Goal: Task Accomplishment & Management: Manage account settings

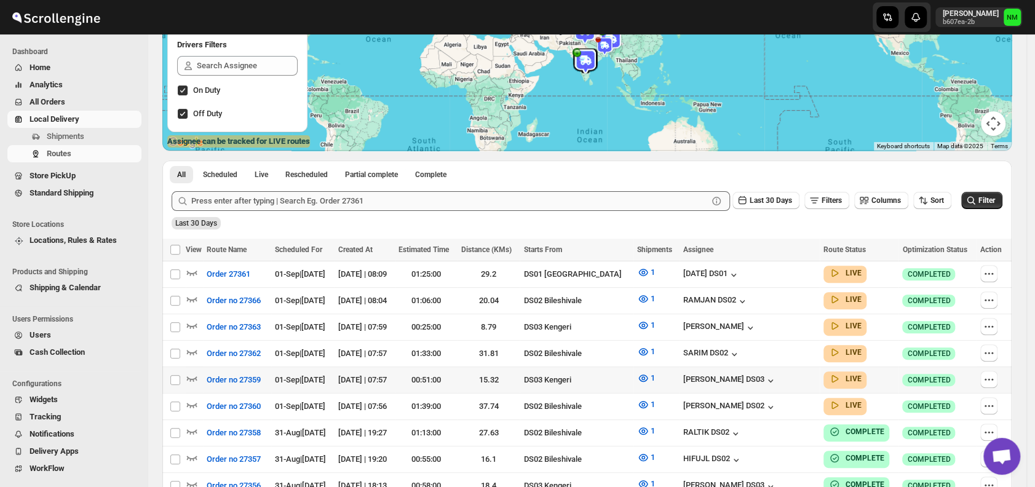
scroll to position [168, 0]
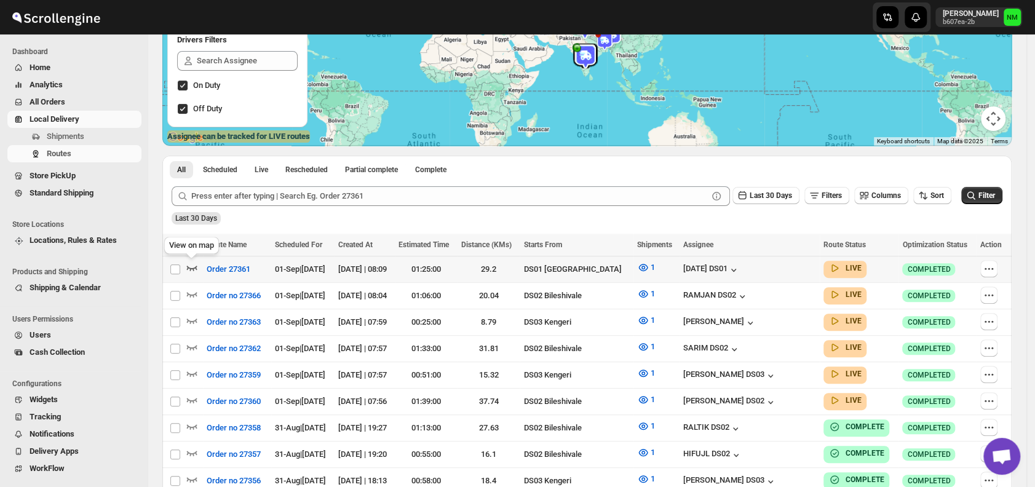
click at [188, 268] on icon "button" at bounding box center [192, 268] width 10 height 5
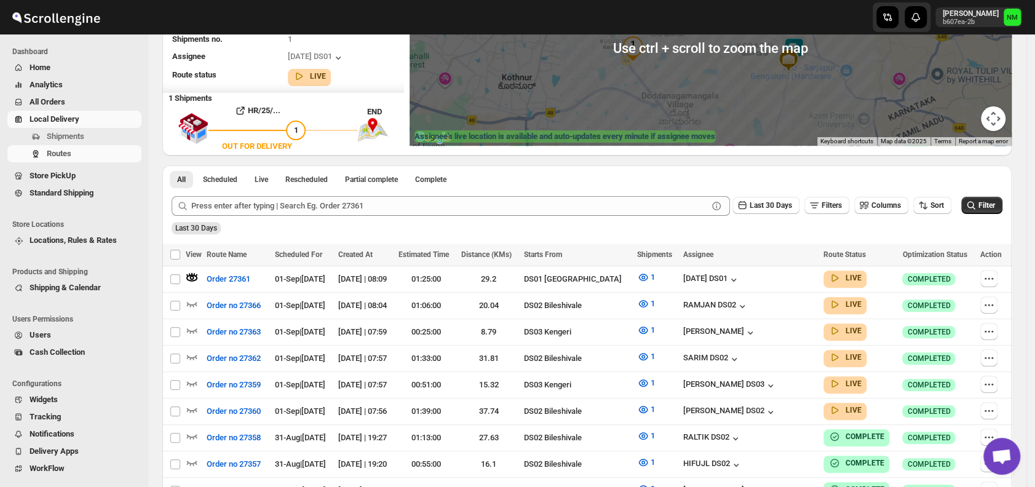
scroll to position [0, 0]
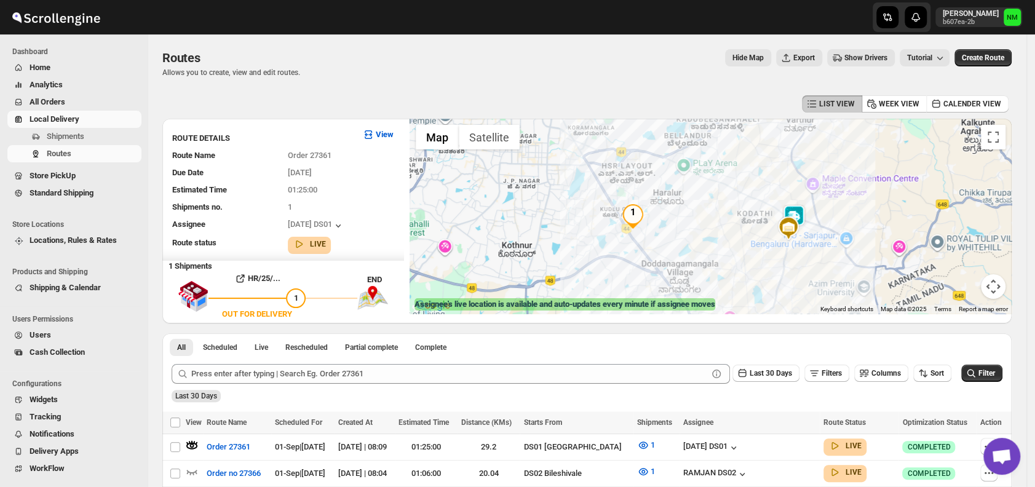
click at [795, 220] on img at bounding box center [788, 228] width 25 height 25
click at [801, 216] on img at bounding box center [788, 228] width 25 height 25
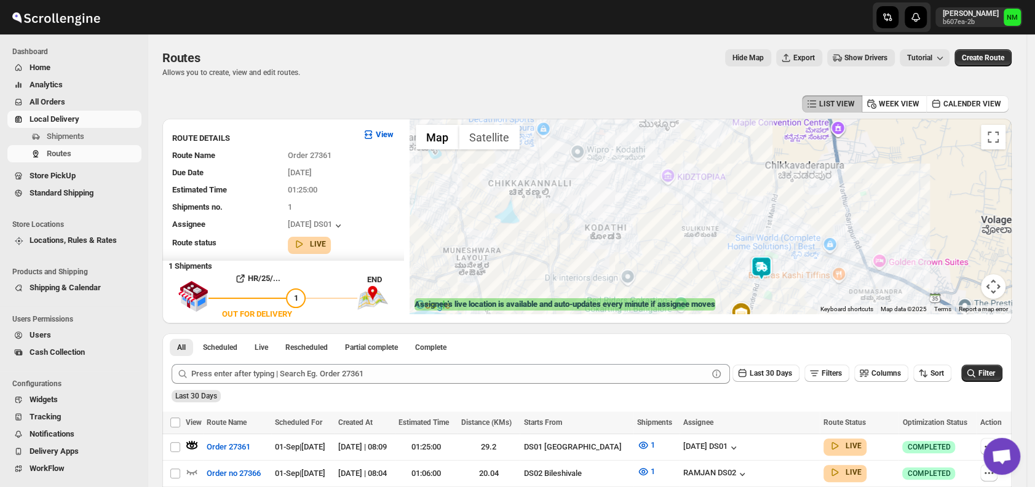
click at [767, 271] on img at bounding box center [761, 268] width 25 height 25
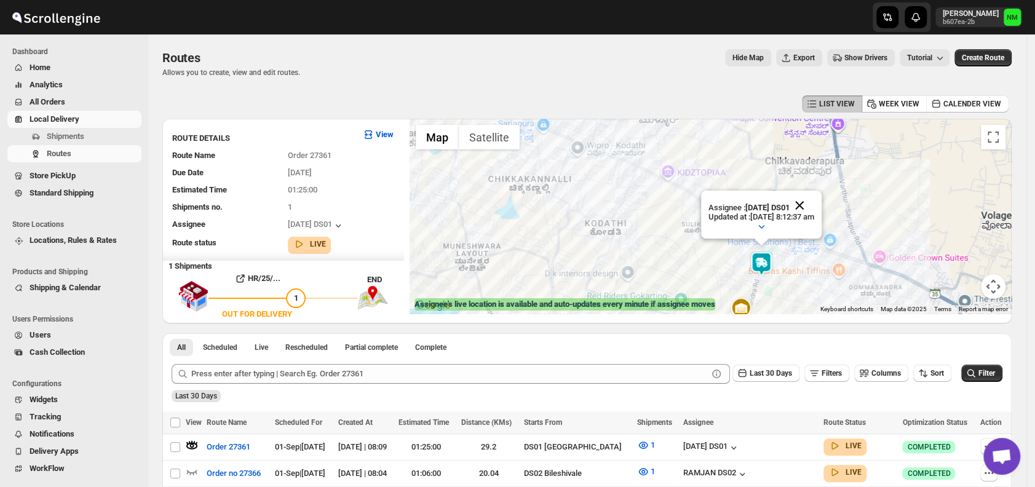
click at [814, 193] on button "Close" at bounding box center [800, 206] width 30 height 30
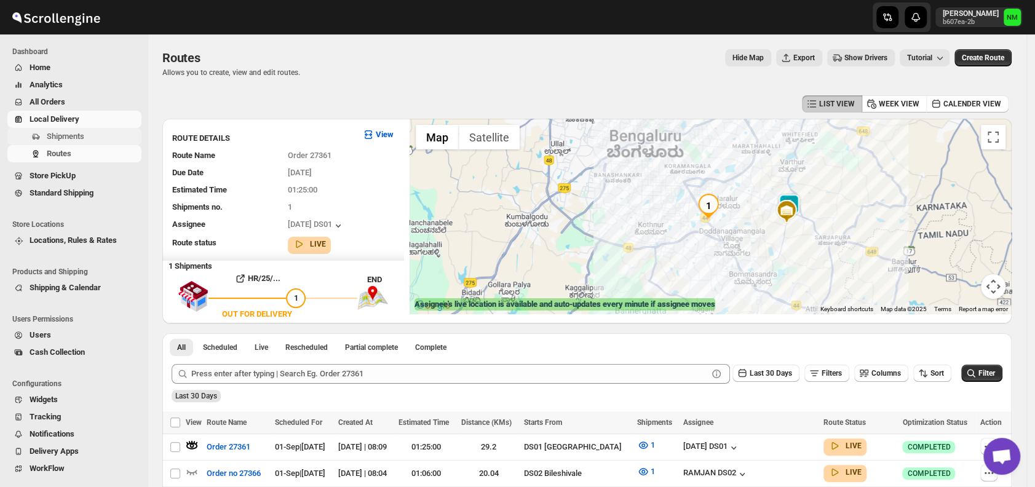
click at [64, 140] on span "Shipments" at bounding box center [66, 136] width 38 height 9
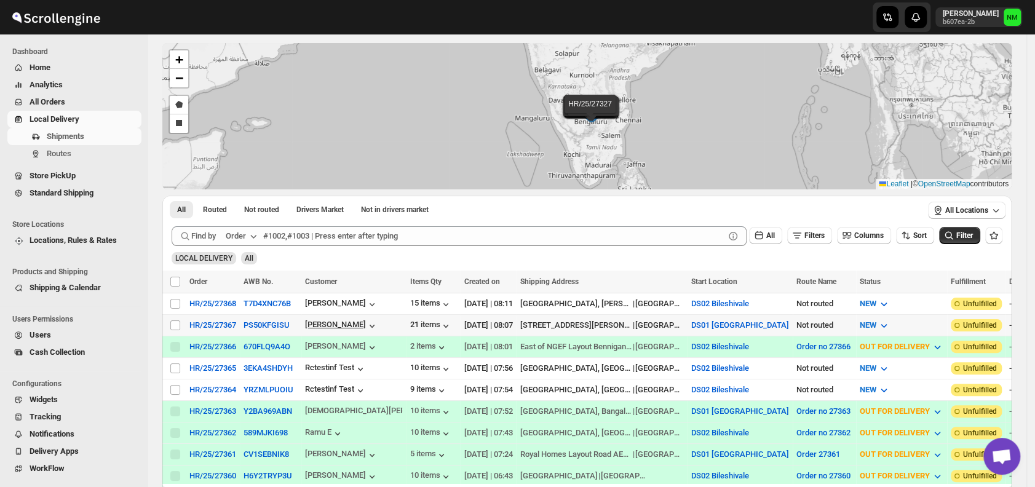
scroll to position [50, 0]
click at [172, 324] on input "Select shipment" at bounding box center [175, 325] width 10 height 10
checkbox input "true"
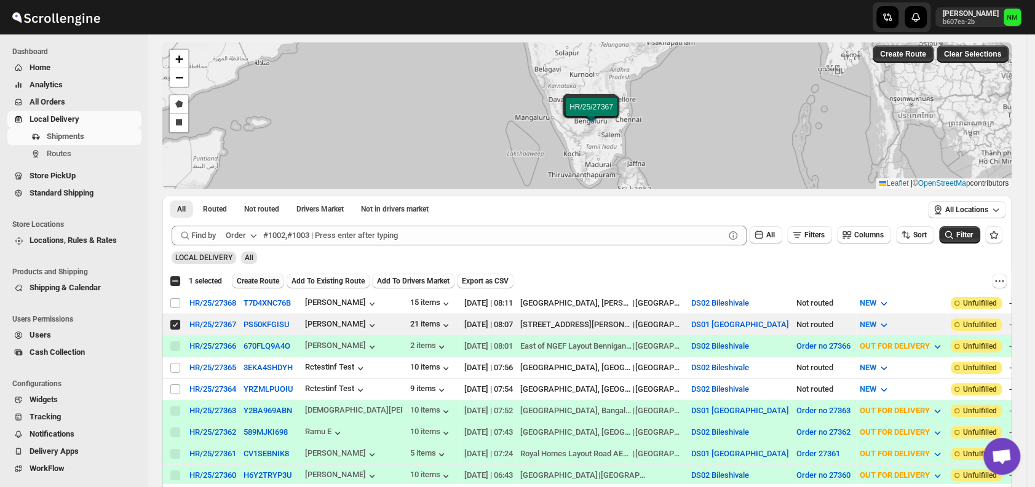
click at [263, 278] on span "Create Route" at bounding box center [258, 281] width 42 height 10
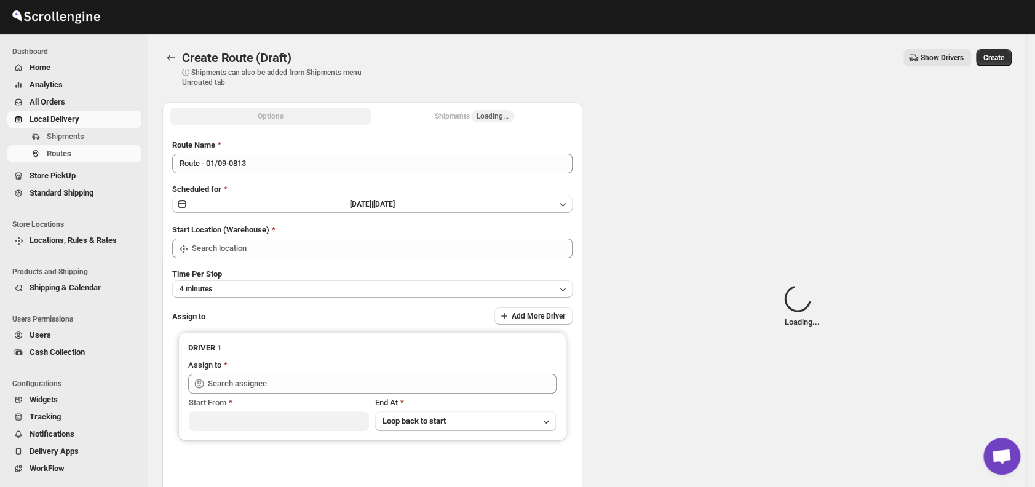
type input "DS01 [GEOGRAPHIC_DATA]"
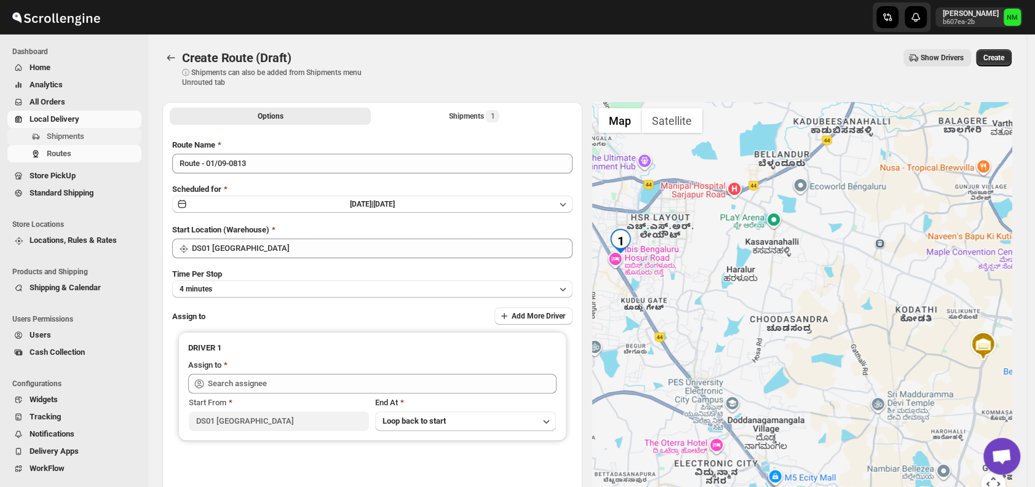
click at [86, 130] on span "Shipments" at bounding box center [93, 136] width 92 height 12
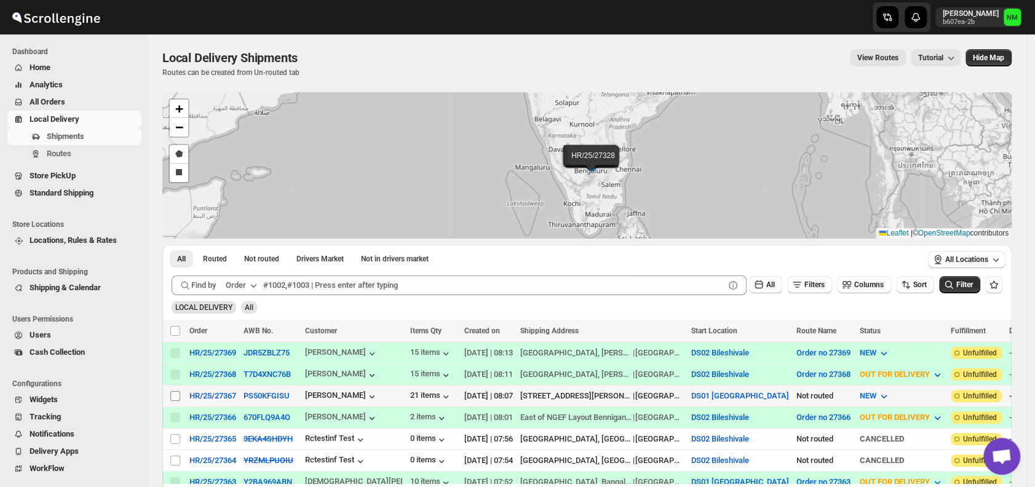
click at [173, 394] on input "Select shipment" at bounding box center [175, 396] width 10 height 10
checkbox input "true"
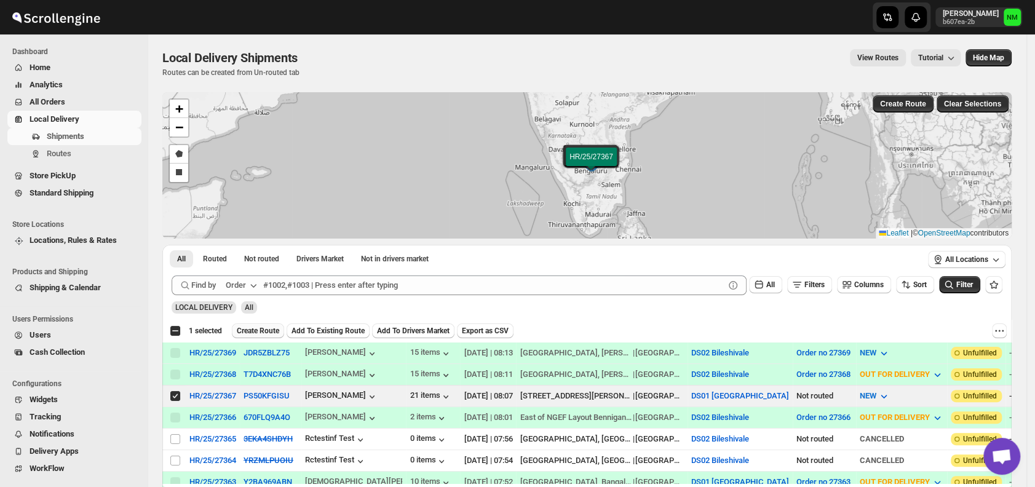
click at [250, 334] on span "Create Route" at bounding box center [258, 331] width 42 height 10
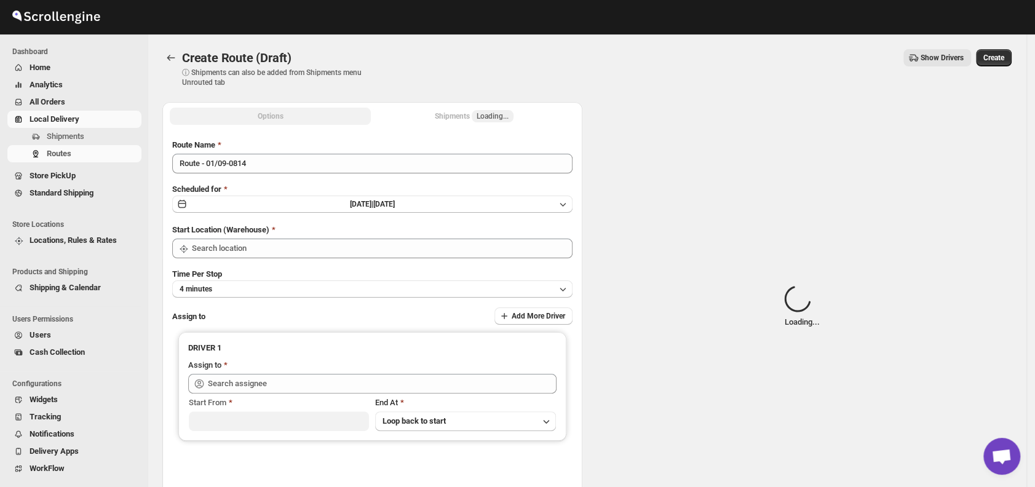
type input "DS01 [GEOGRAPHIC_DATA]"
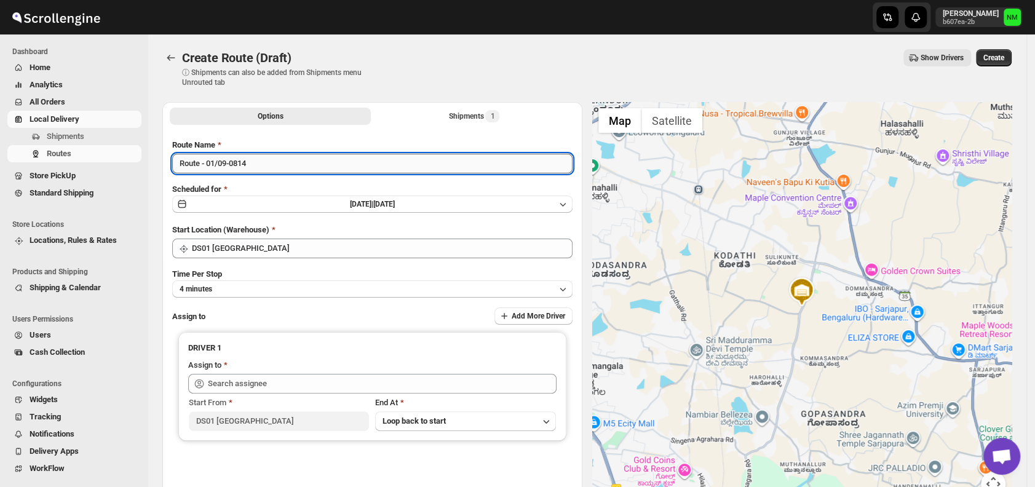
click at [281, 165] on input "Route - 01/09-0814" at bounding box center [372, 164] width 400 height 20
type input "R"
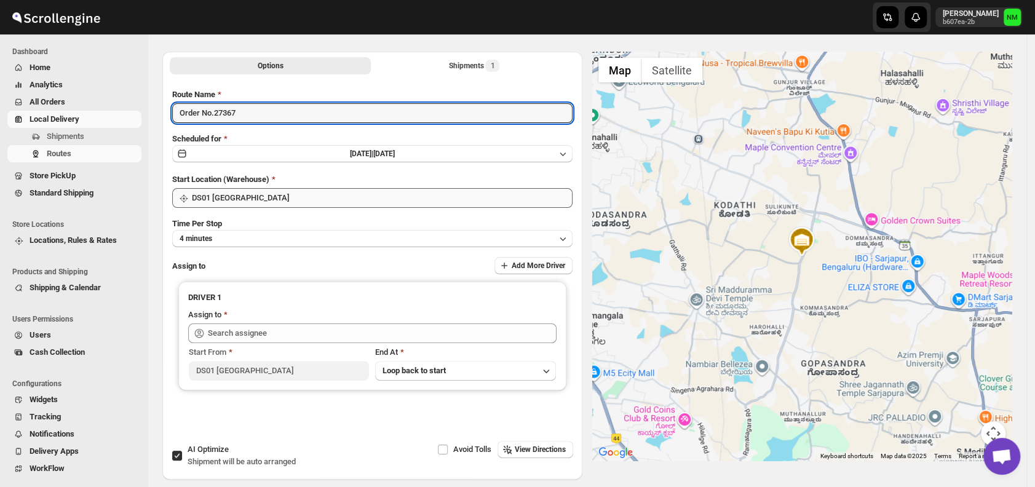
scroll to position [103, 0]
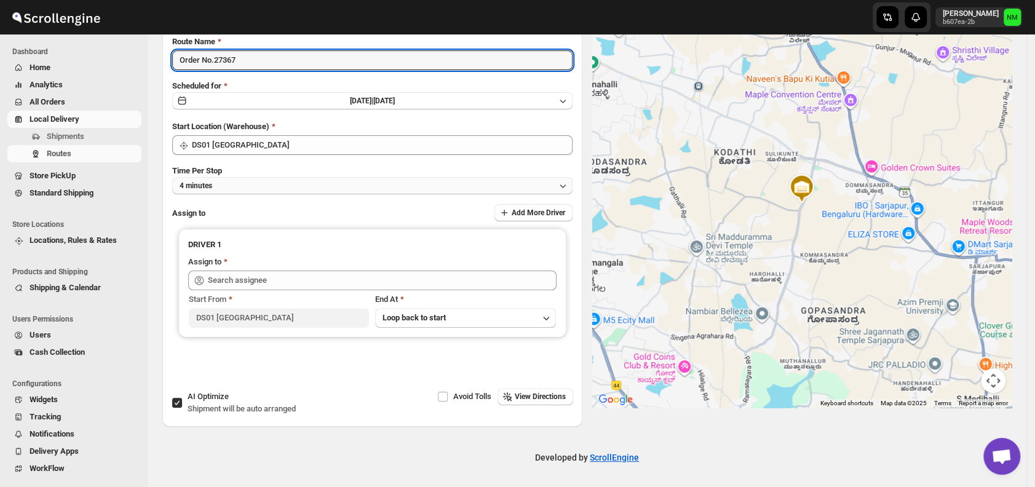
type input "Order No.27367"
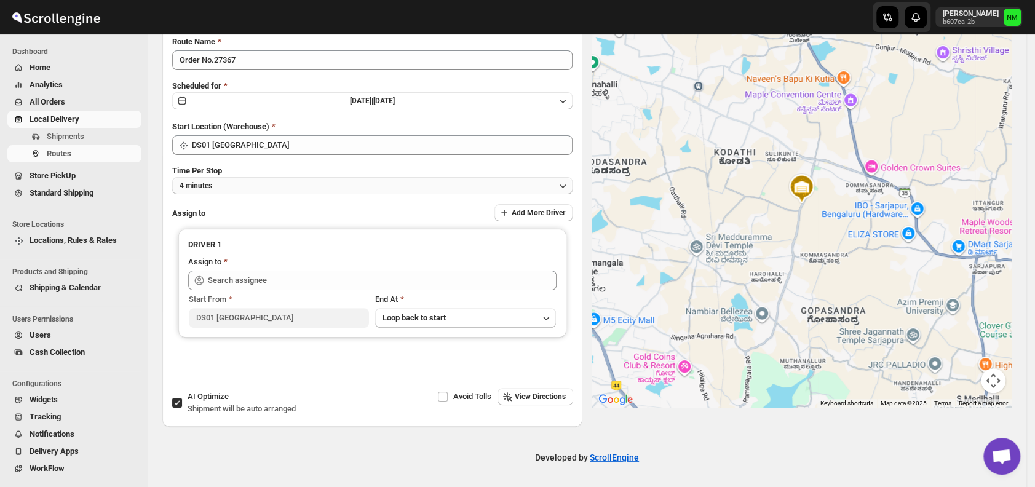
click at [261, 181] on button "4 minutes" at bounding box center [372, 185] width 400 height 17
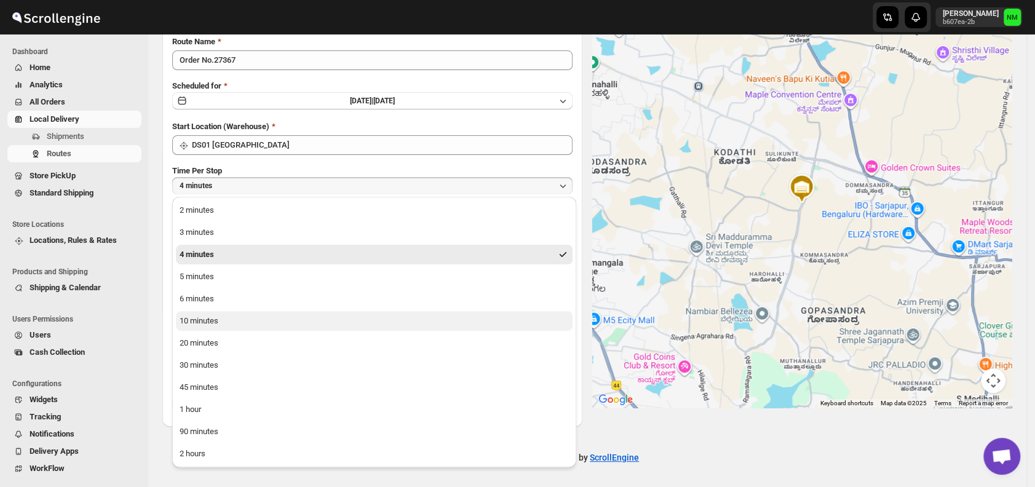
click at [196, 326] on div "10 minutes" at bounding box center [199, 321] width 39 height 12
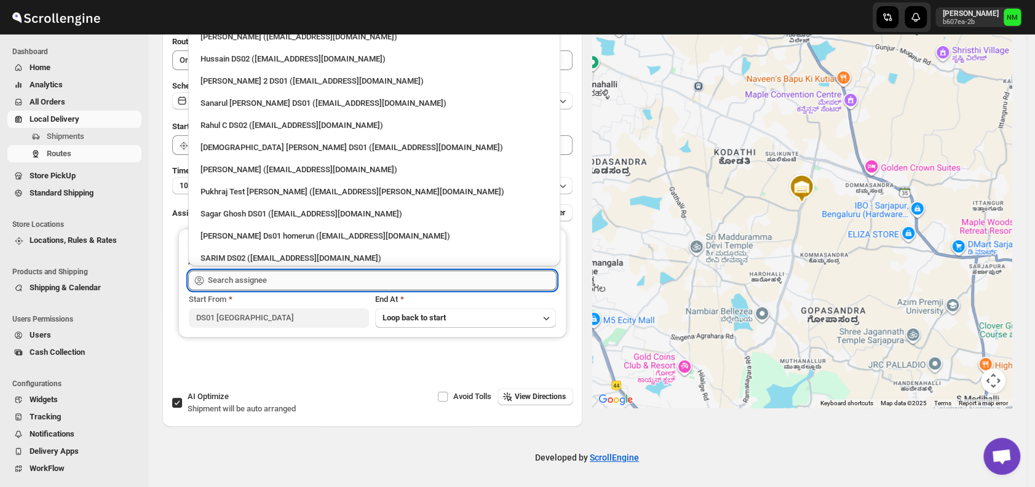
click at [239, 285] on input "text" at bounding box center [382, 281] width 349 height 20
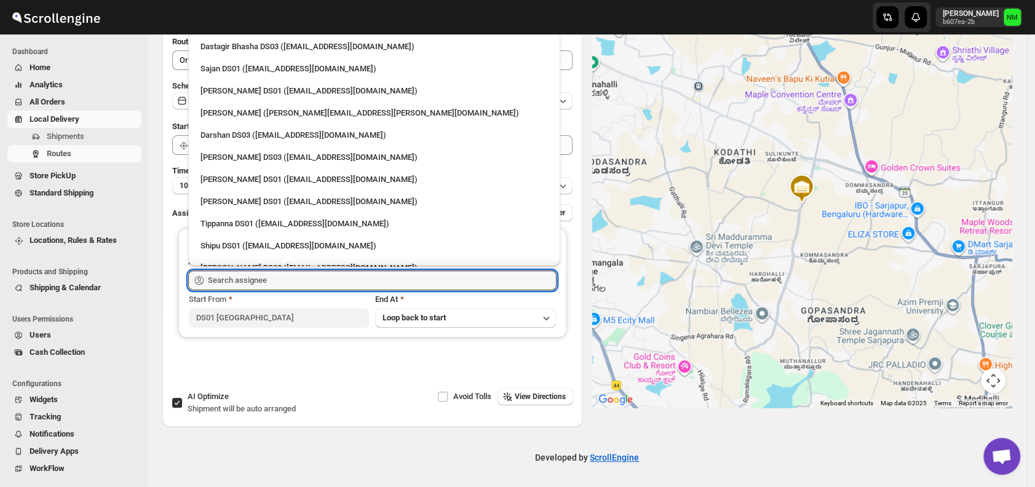
scroll to position [915, 0]
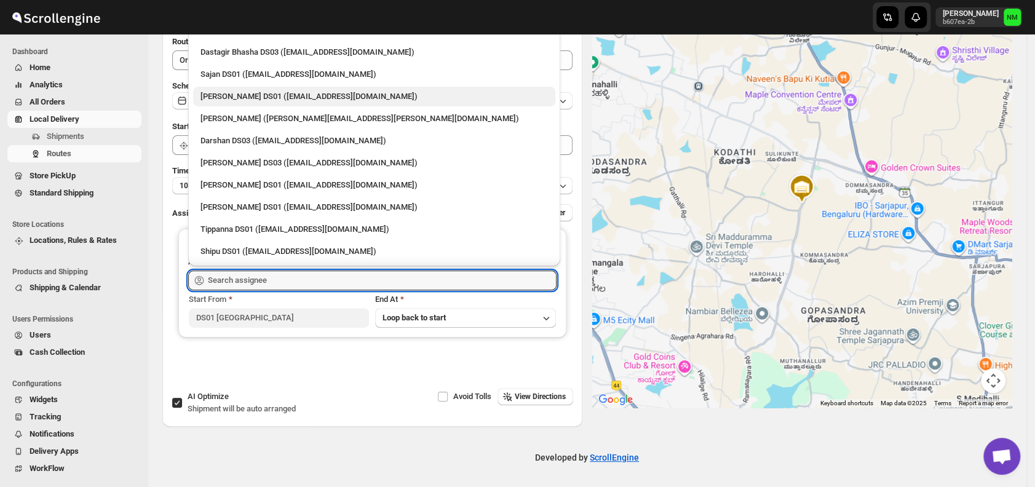
click at [231, 101] on div "Jubed DS01 (gedoc78193@dariolo.com)" at bounding box center [375, 96] width 348 height 12
type input "Jubed DS01 (gedoc78193@dariolo.com)"
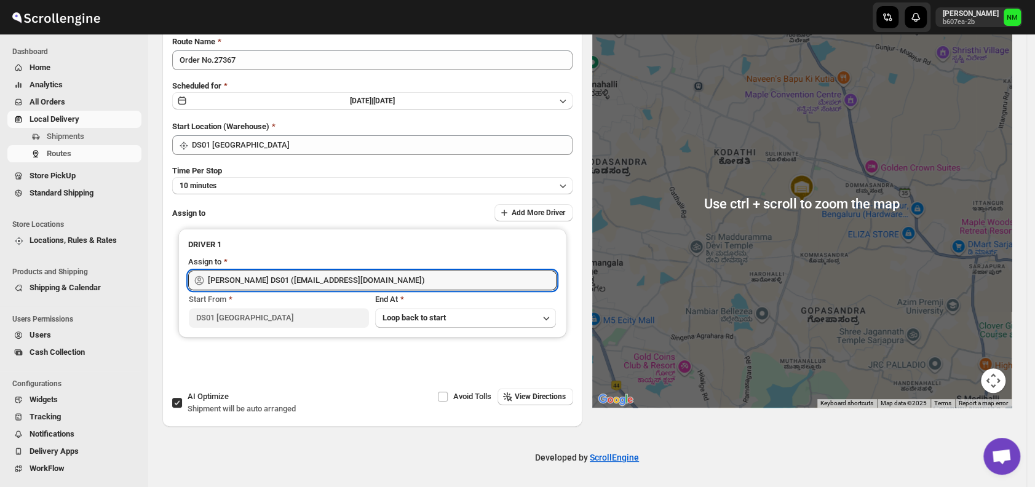
scroll to position [0, 0]
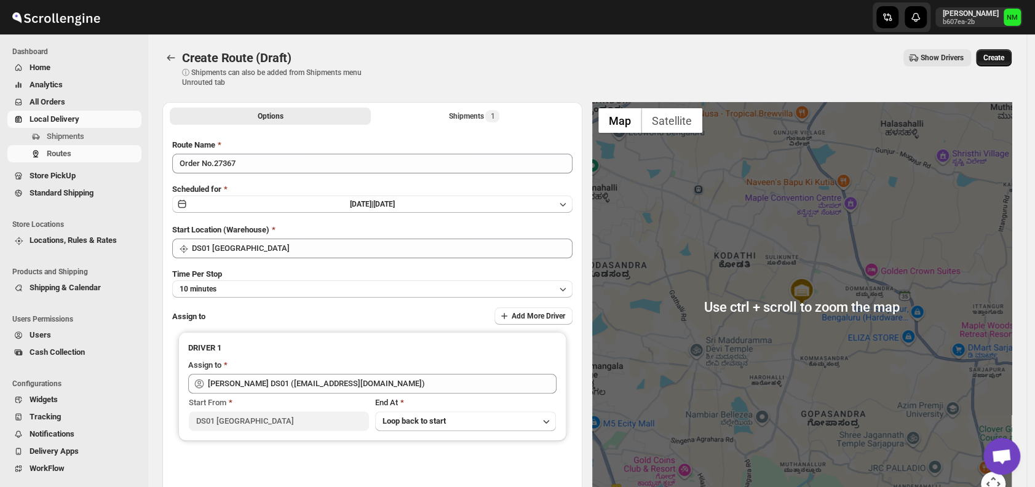
click at [1001, 62] on span "Create" at bounding box center [994, 58] width 21 height 10
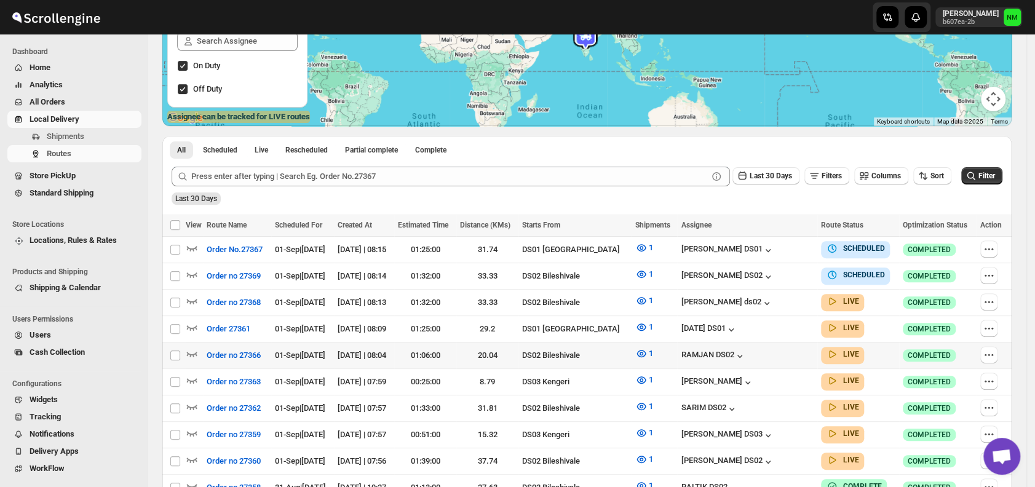
scroll to position [188, 0]
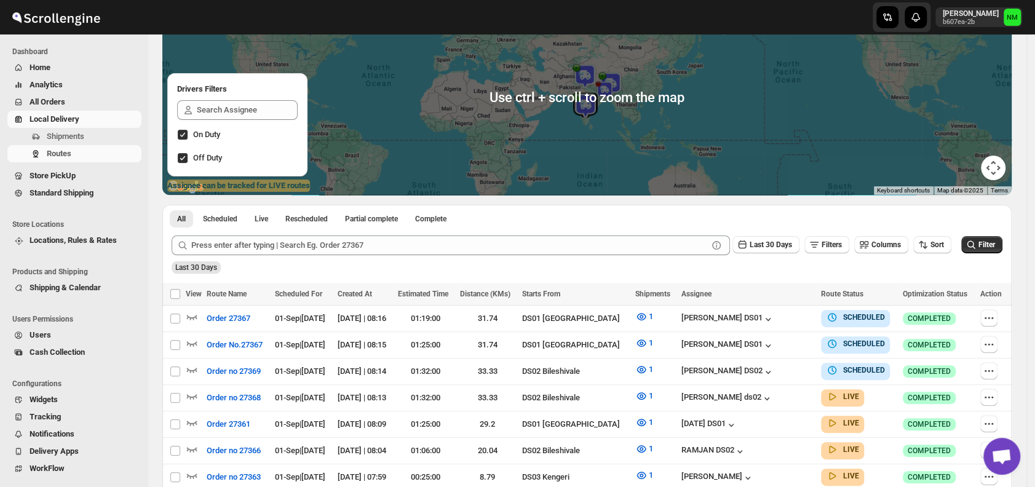
scroll to position [124, 0]
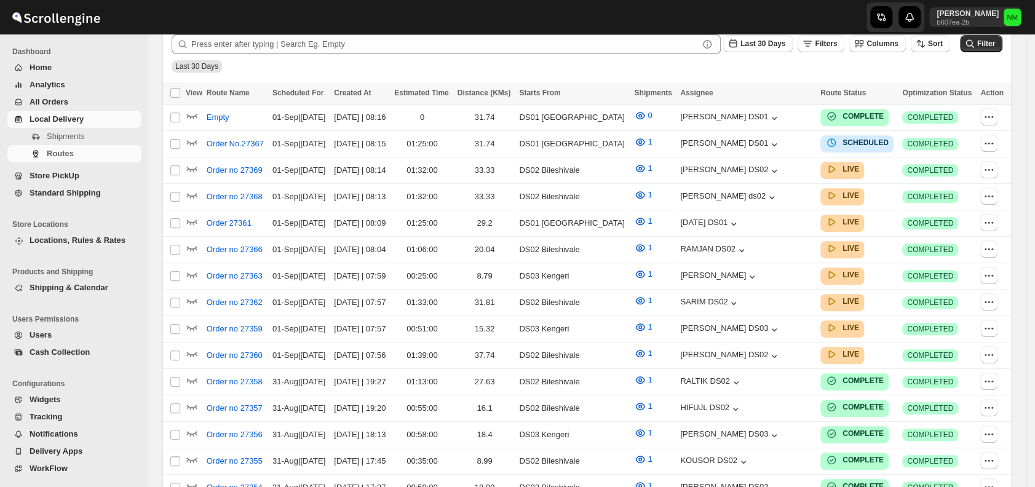
scroll to position [124, 0]
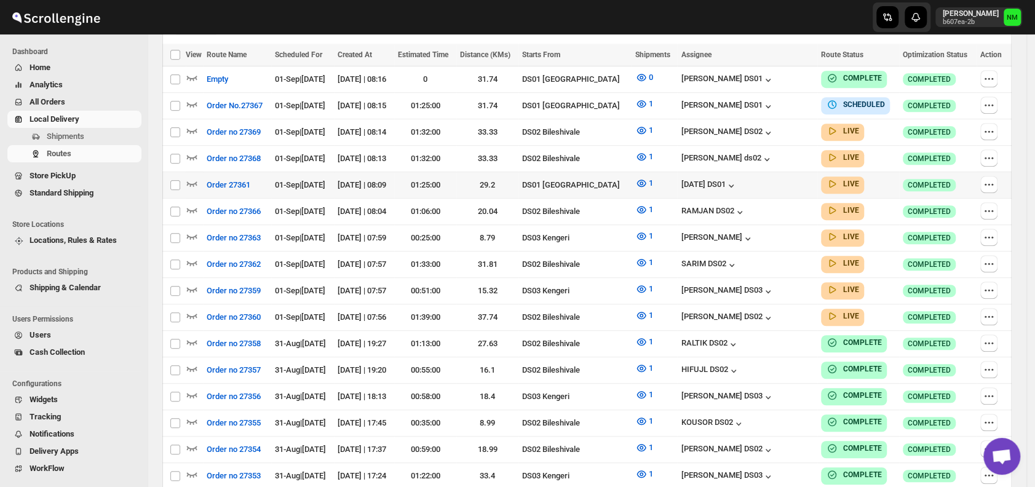
scroll to position [338, 0]
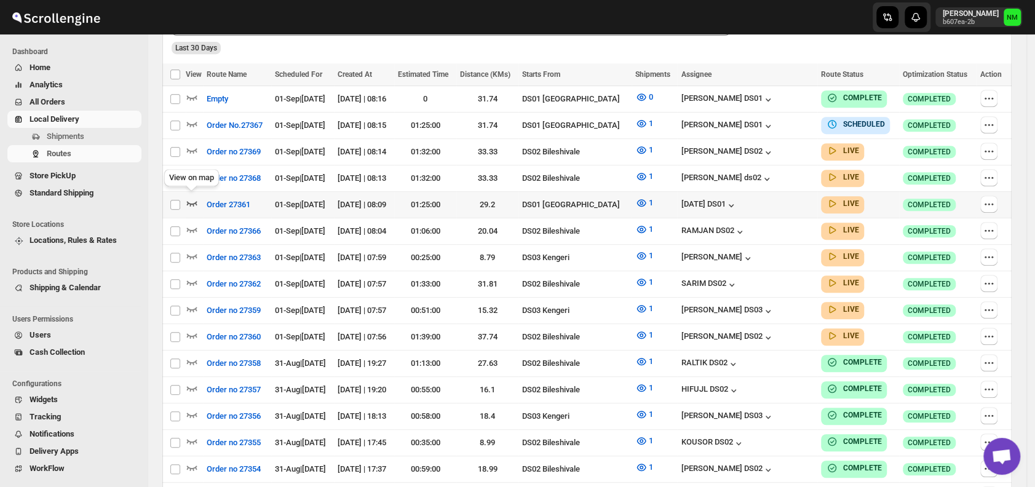
click at [193, 197] on icon "button" at bounding box center [192, 203] width 12 height 12
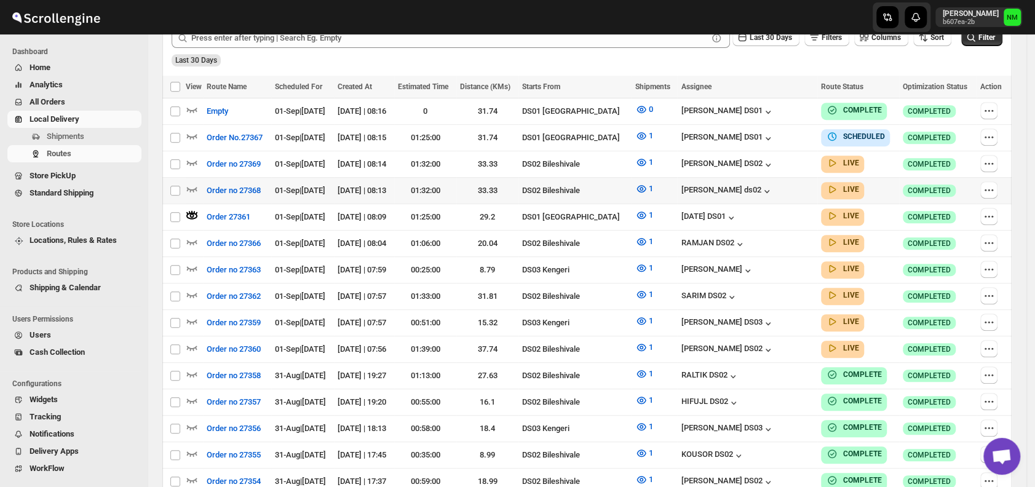
scroll to position [341, 0]
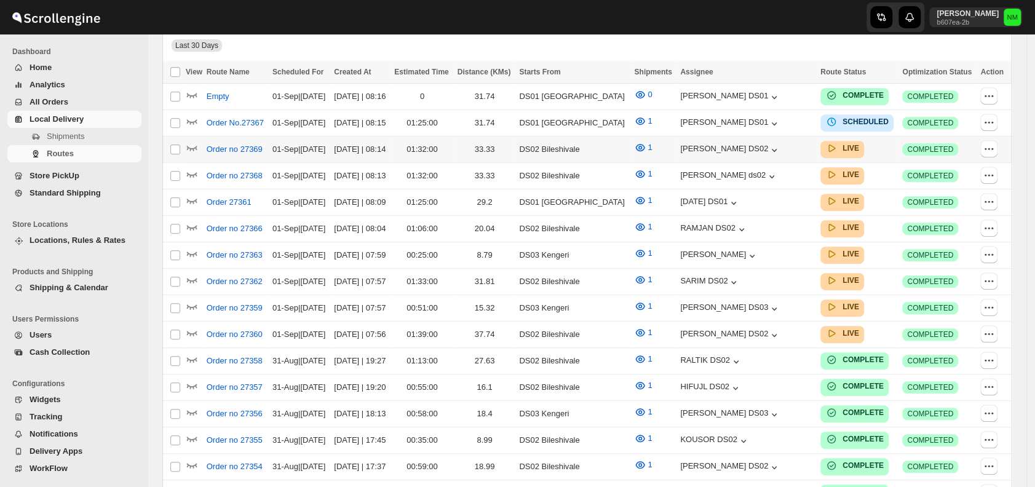
scroll to position [341, 0]
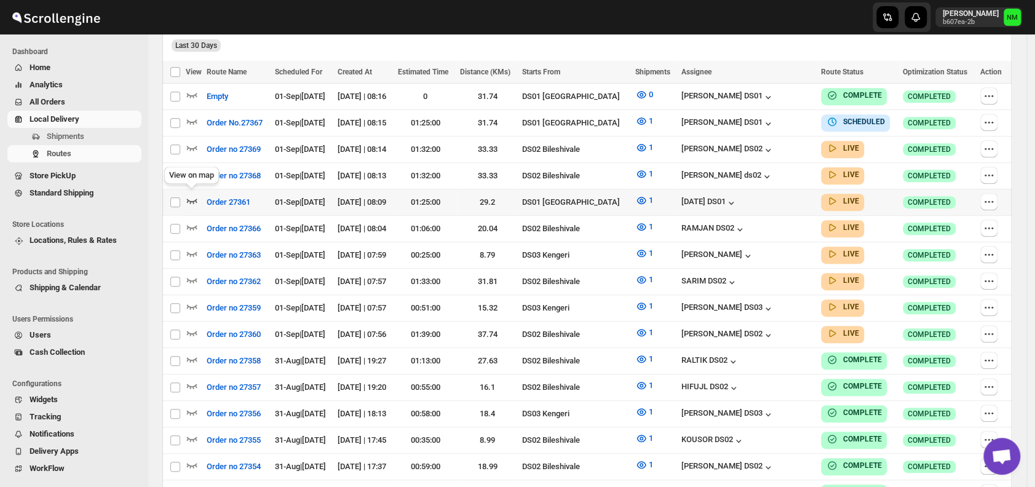
click at [193, 195] on icon "button" at bounding box center [192, 200] width 12 height 12
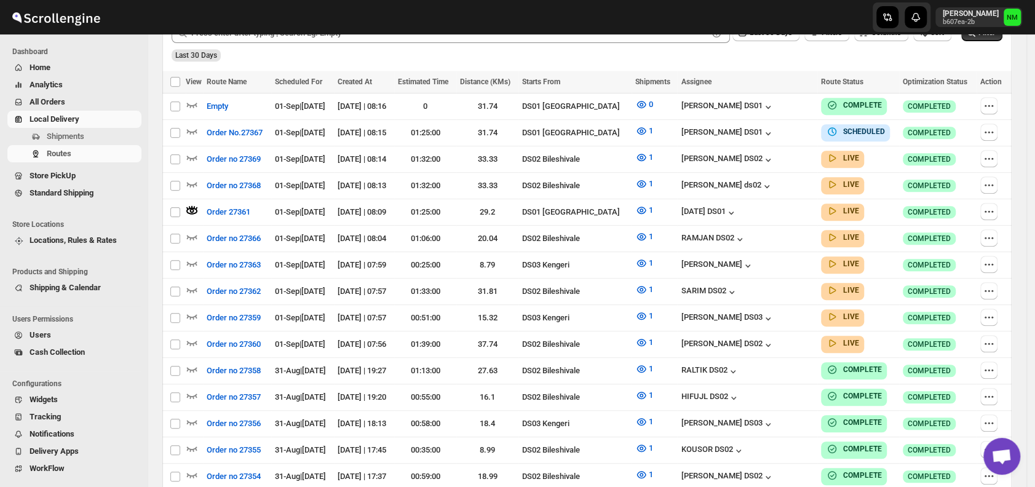
scroll to position [0, 0]
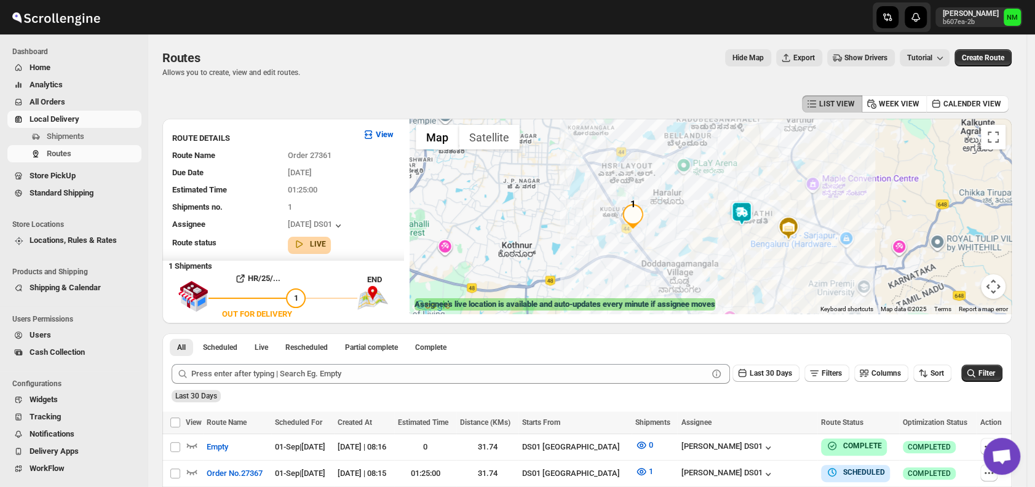
click at [743, 204] on img at bounding box center [742, 213] width 25 height 25
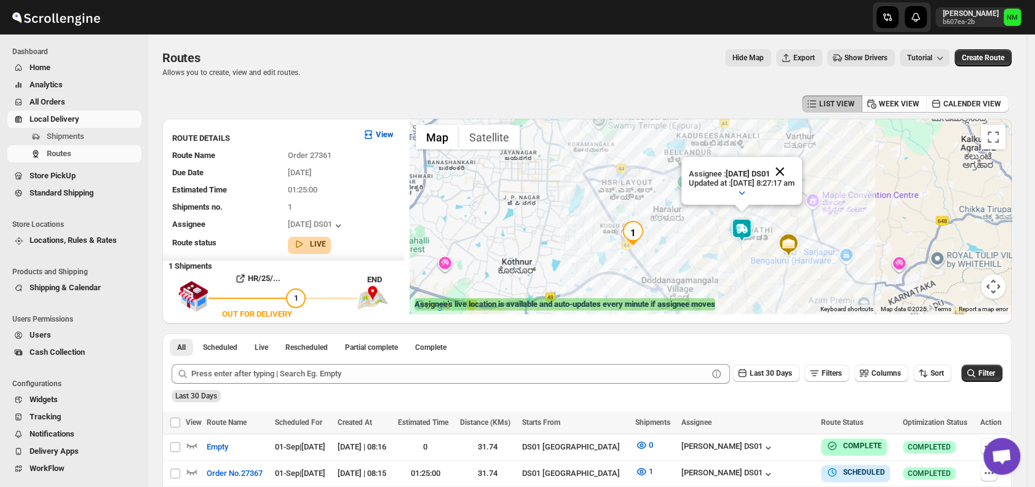
click at [795, 170] on button "Close" at bounding box center [780, 172] width 30 height 30
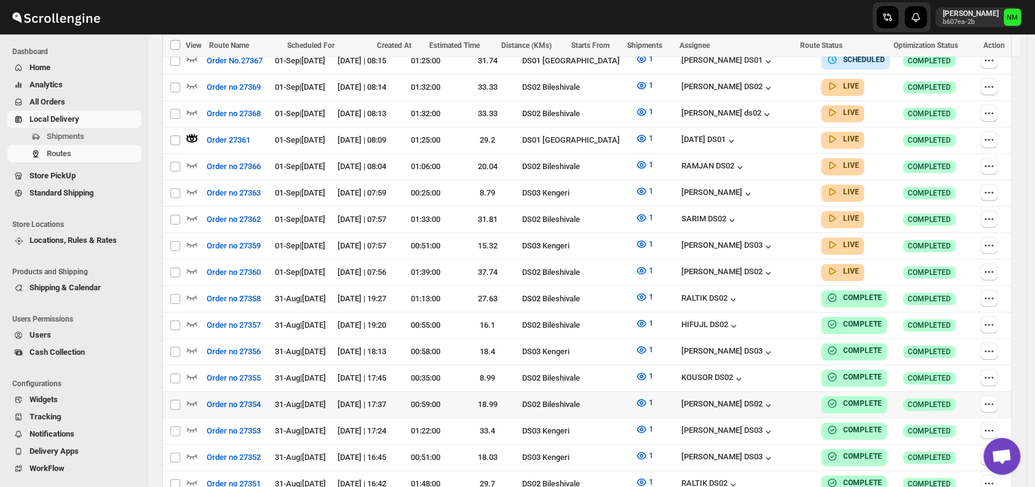
scroll to position [416, 0]
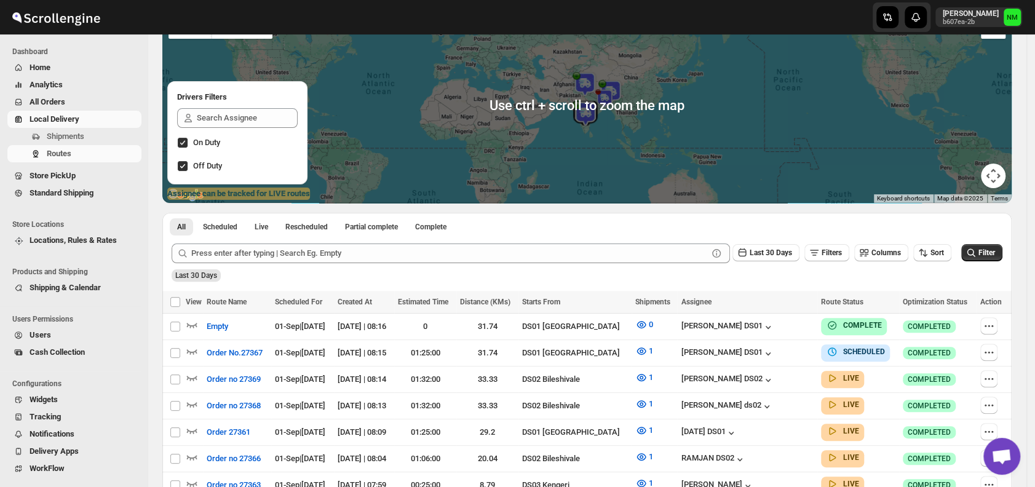
scroll to position [157, 0]
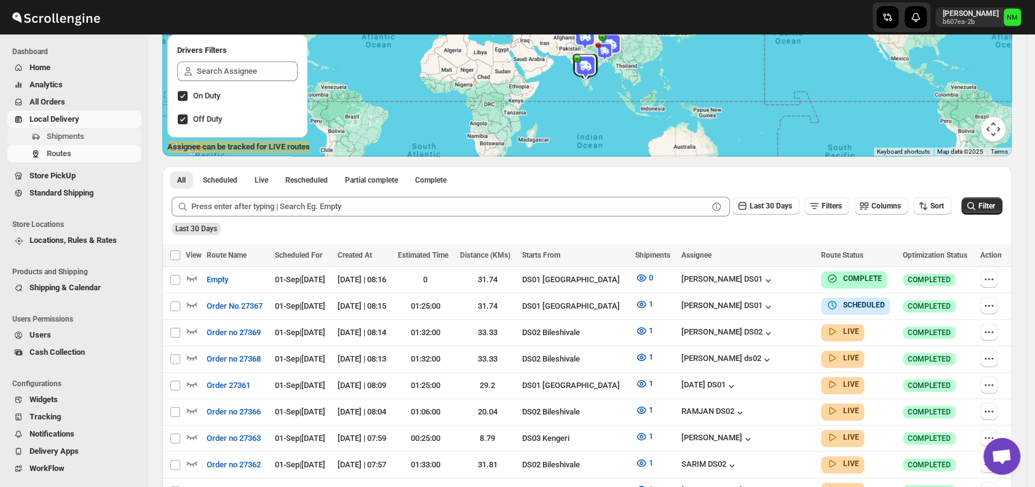
click at [63, 135] on span "Shipments" at bounding box center [66, 136] width 38 height 9
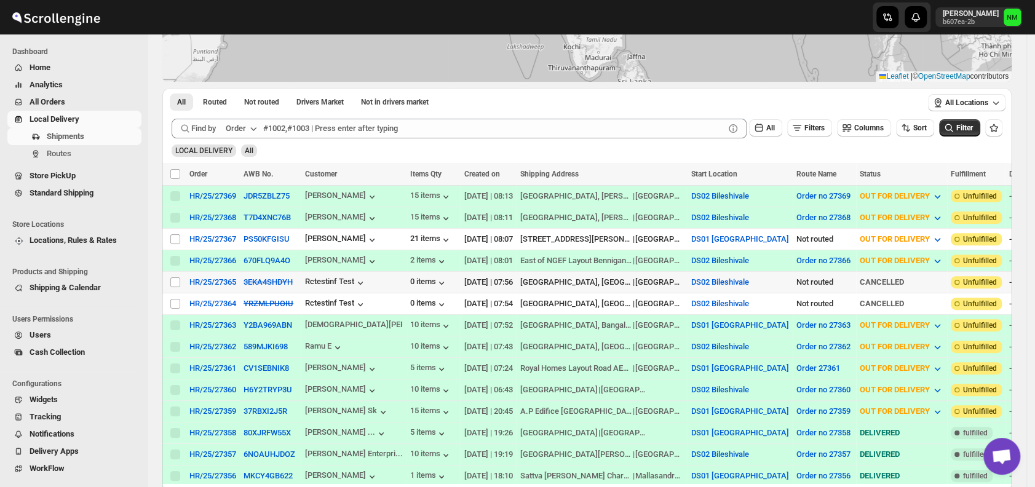
scroll to position [157, 0]
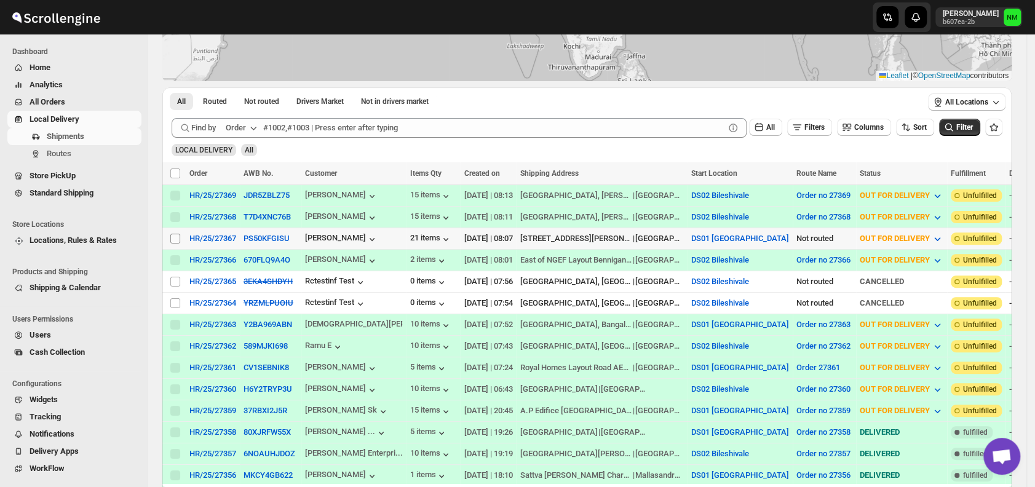
click at [177, 236] on input "Select shipment" at bounding box center [175, 239] width 10 height 10
checkbox input "true"
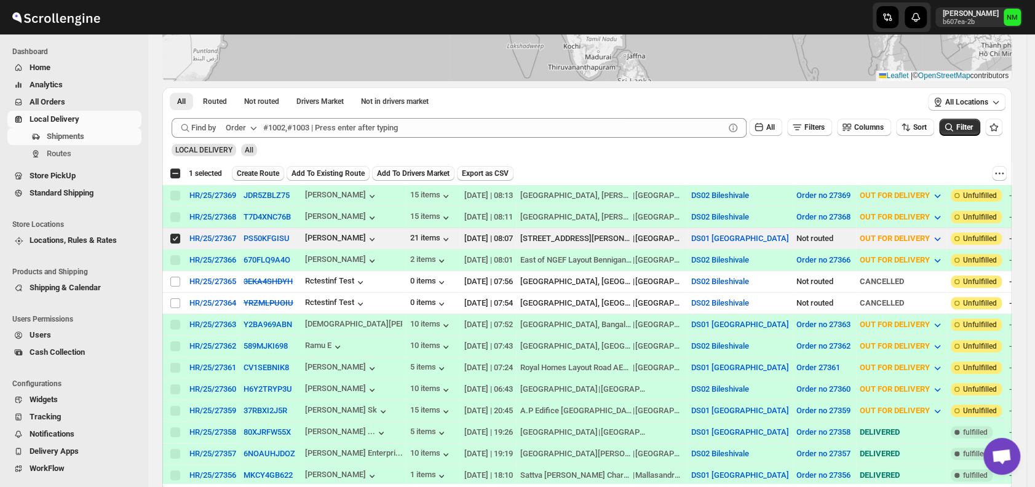
click at [249, 172] on span "Create Route" at bounding box center [258, 174] width 42 height 10
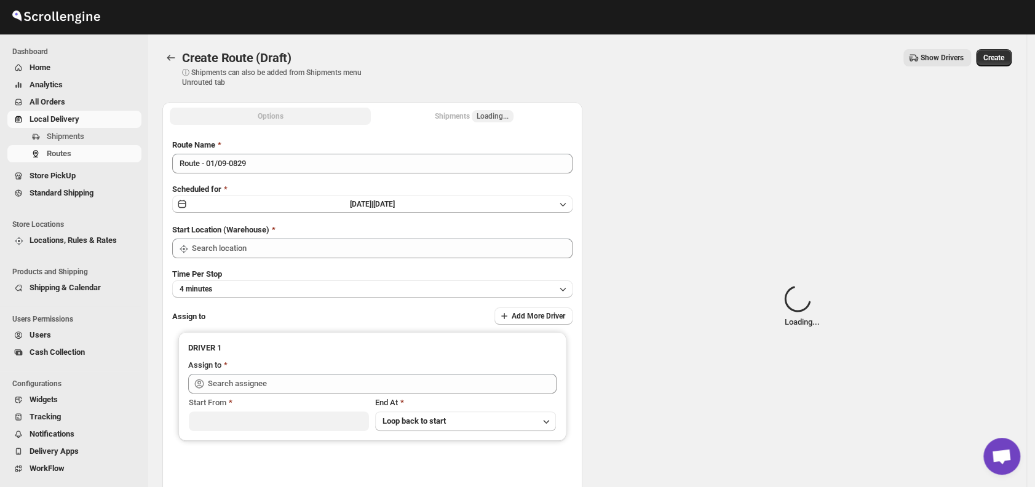
type input "DS01 [GEOGRAPHIC_DATA]"
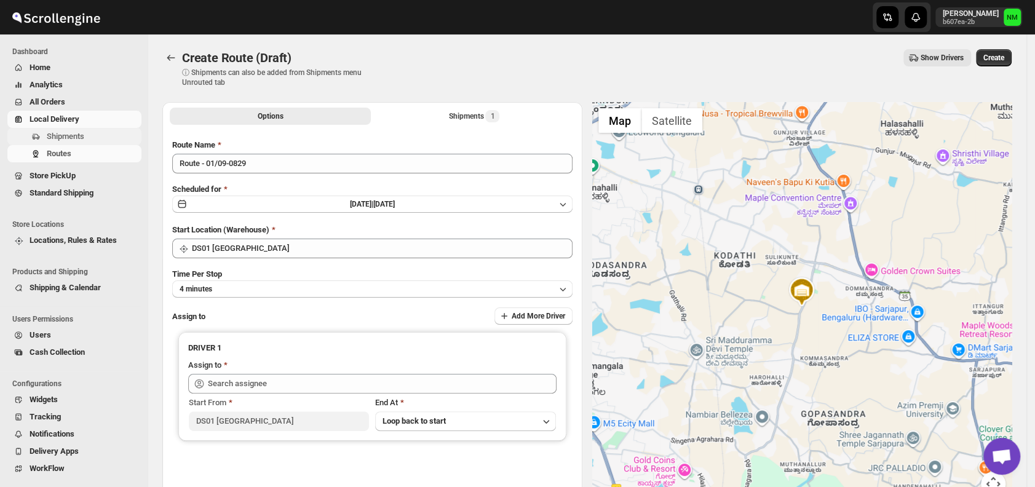
click at [69, 135] on span "Shipments" at bounding box center [66, 136] width 38 height 9
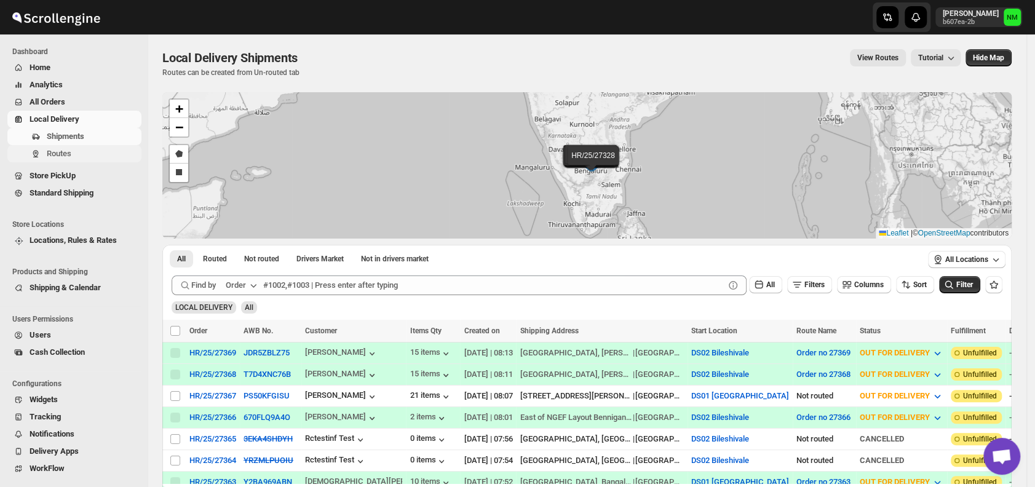
click at [88, 154] on span "Routes" at bounding box center [93, 154] width 92 height 12
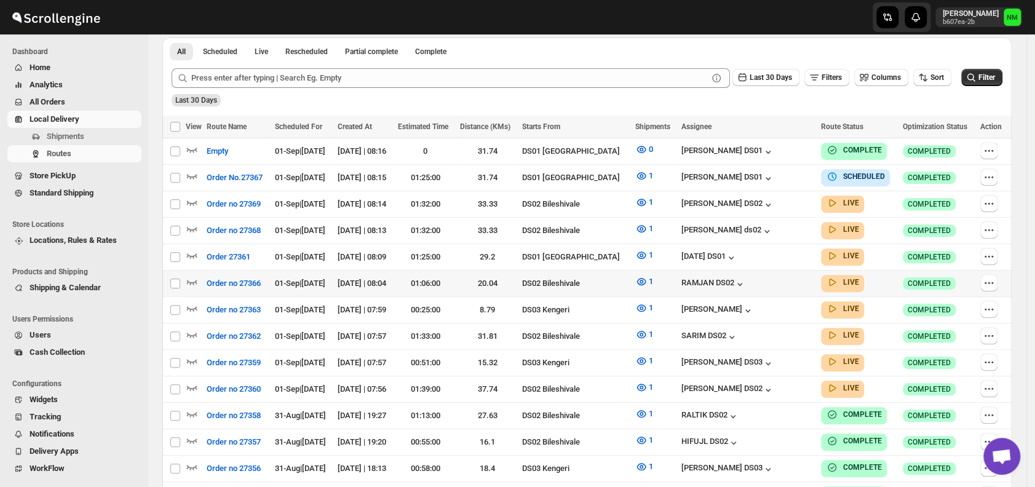
scroll to position [287, 0]
click at [995, 172] on icon "button" at bounding box center [989, 176] width 12 height 12
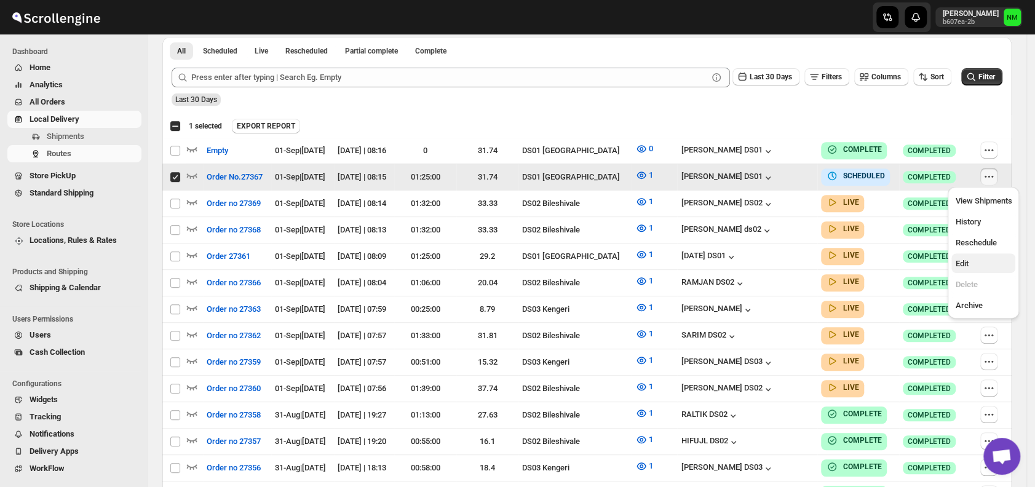
click at [968, 259] on span "Edit" at bounding box center [961, 263] width 13 height 9
checkbox input "false"
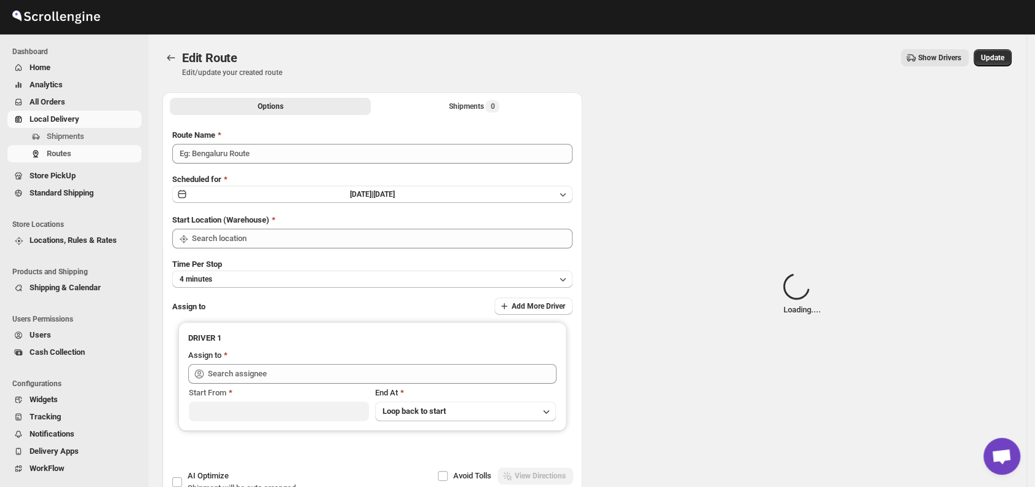
type input "Order No.27367"
type input "DS01 [GEOGRAPHIC_DATA]"
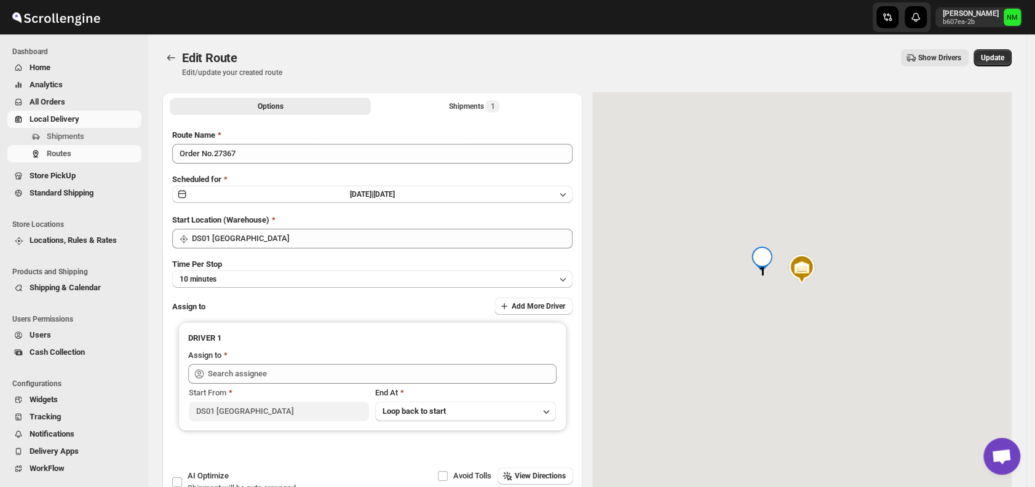
type input "Jubed DS01 (gedoc78193@dariolo.com)"
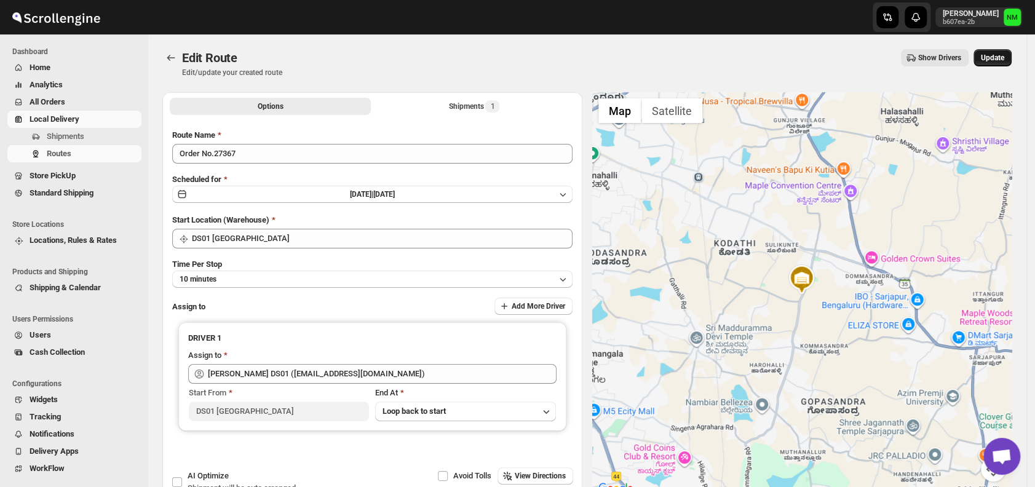
click at [993, 62] on span "Update" at bounding box center [992, 58] width 23 height 10
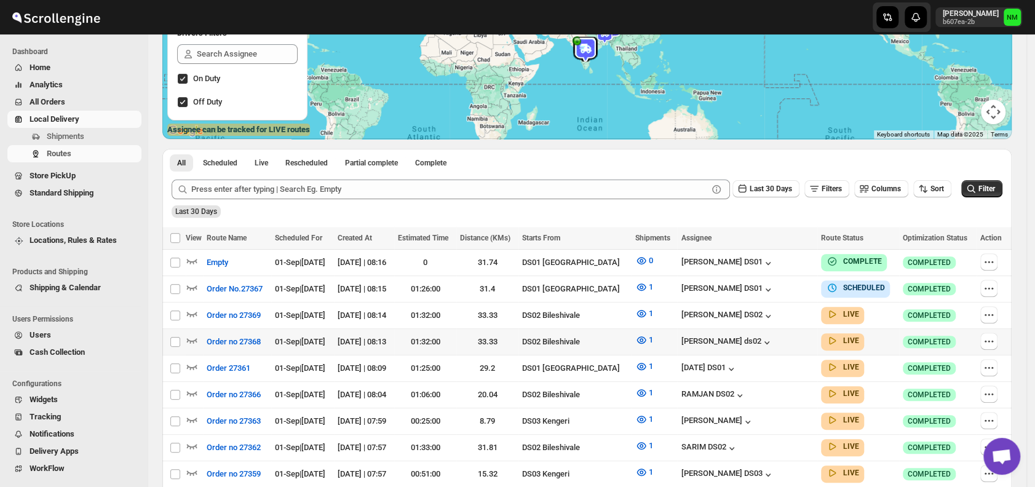
scroll to position [175, 0]
click at [84, 144] on button "Shipments" at bounding box center [74, 136] width 134 height 17
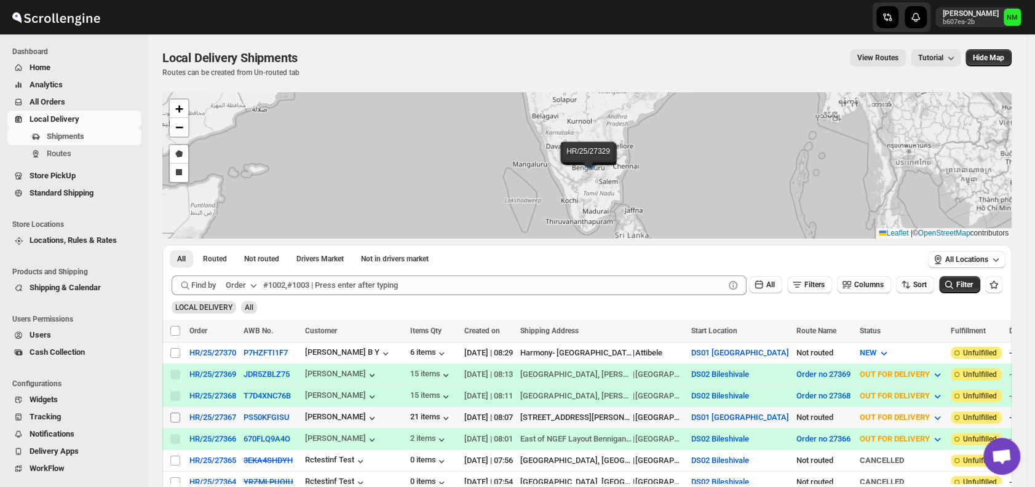
click at [177, 413] on input "Select shipment" at bounding box center [175, 418] width 10 height 10
checkbox input "true"
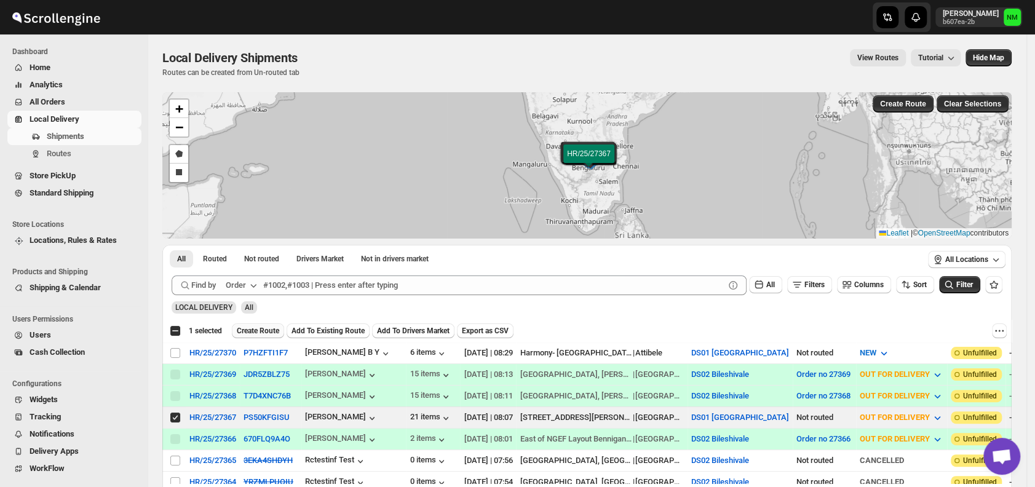
click at [249, 326] on span "Create Route" at bounding box center [258, 331] width 42 height 10
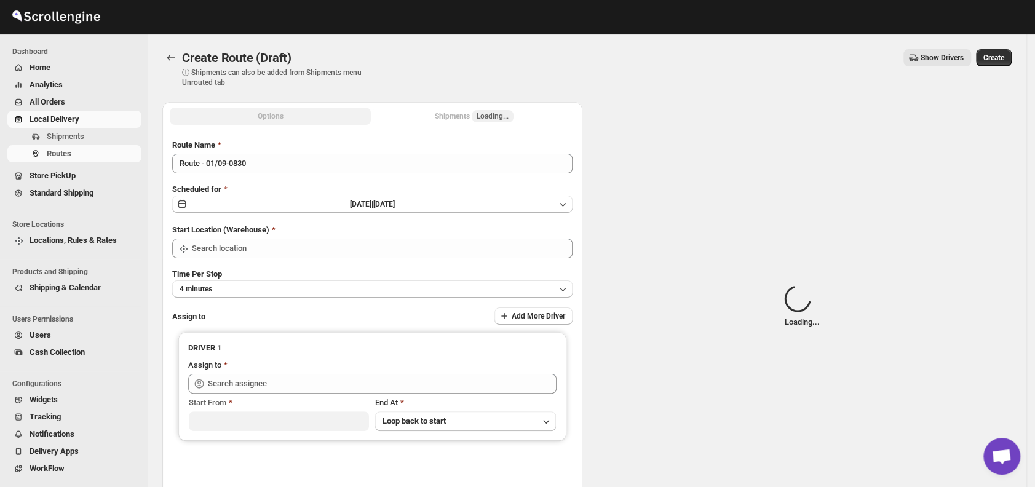
type input "DS01 [GEOGRAPHIC_DATA]"
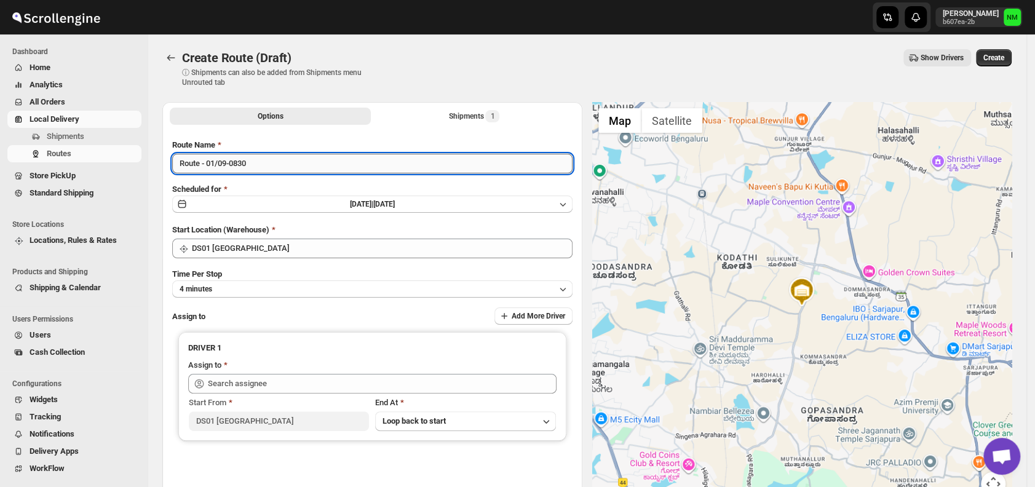
click at [281, 158] on input "Route - 01/09-0830" at bounding box center [372, 164] width 400 height 20
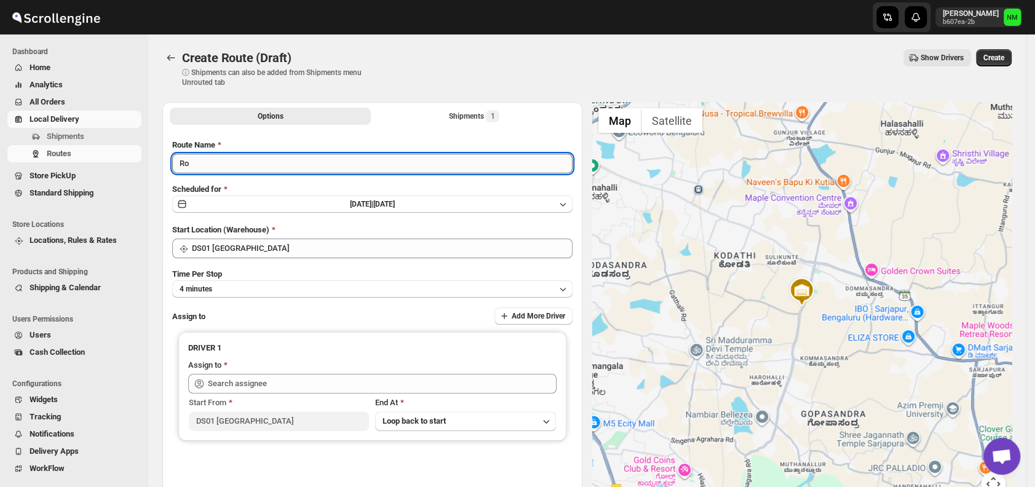
type input "R"
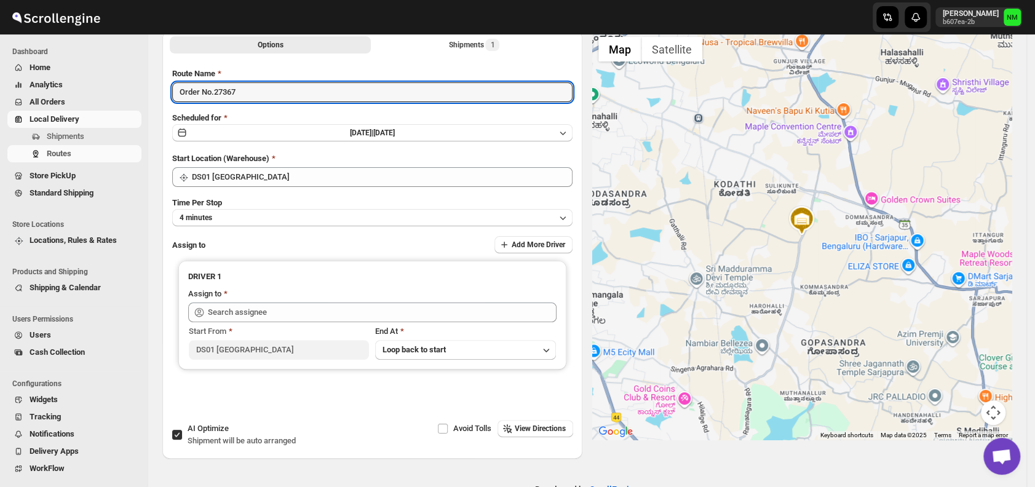
scroll to position [103, 0]
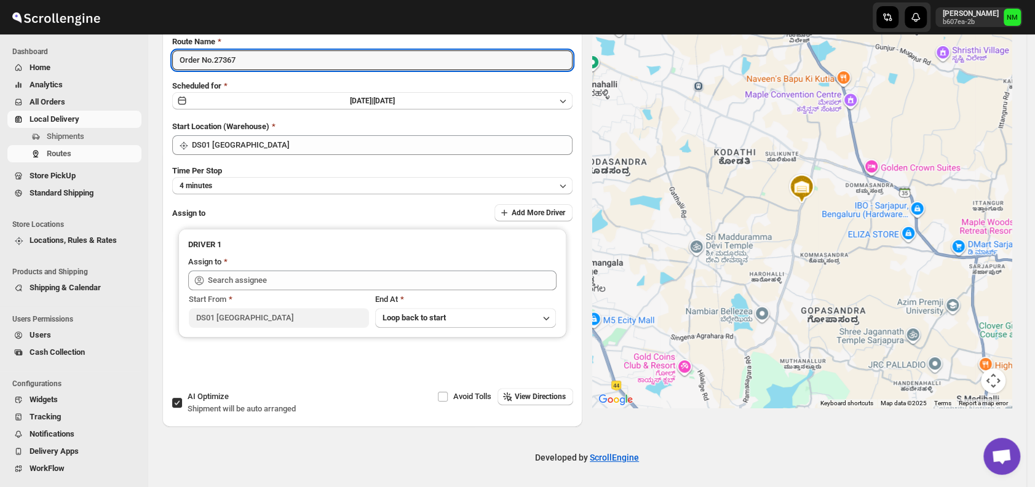
type input "Order No.27367"
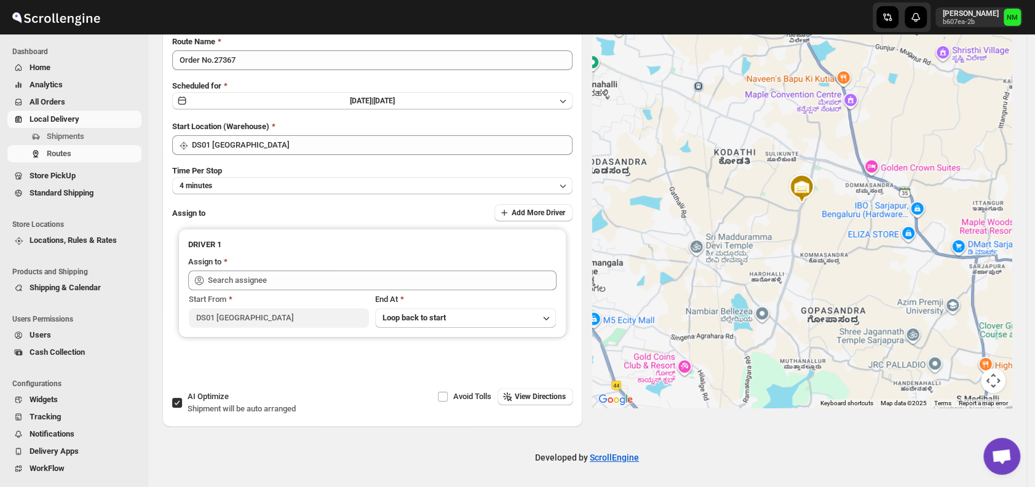
click at [267, 194] on div "Route Name Order No.27367 Scheduled for Mon Sep 01 2025 | Today Start Location …" at bounding box center [372, 210] width 400 height 348
click at [257, 187] on button "4 minutes" at bounding box center [372, 185] width 400 height 17
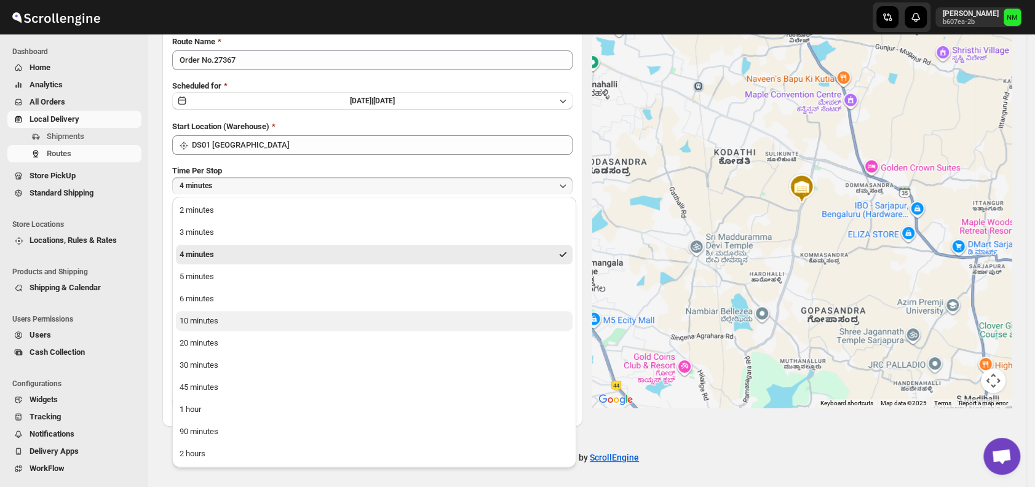
click at [241, 324] on button "10 minutes" at bounding box center [374, 321] width 397 height 20
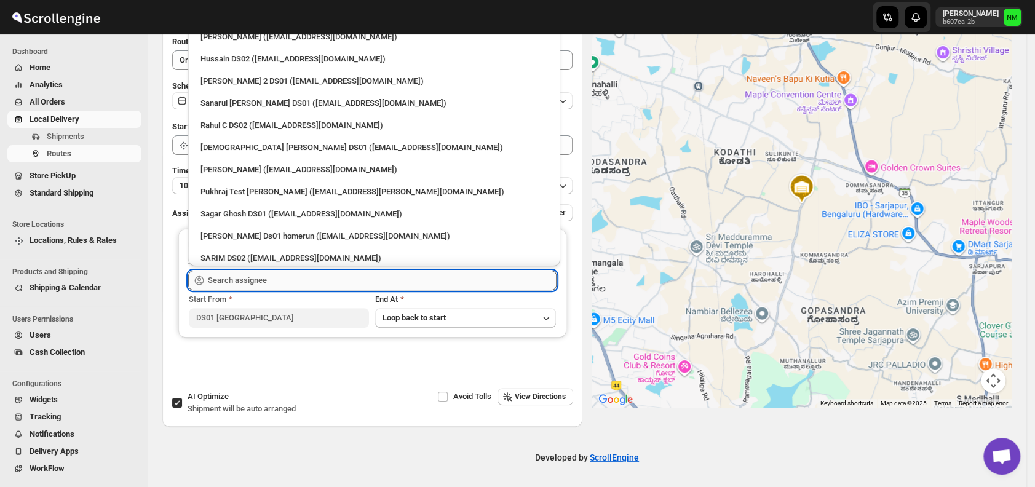
click at [324, 280] on input "text" at bounding box center [382, 281] width 349 height 20
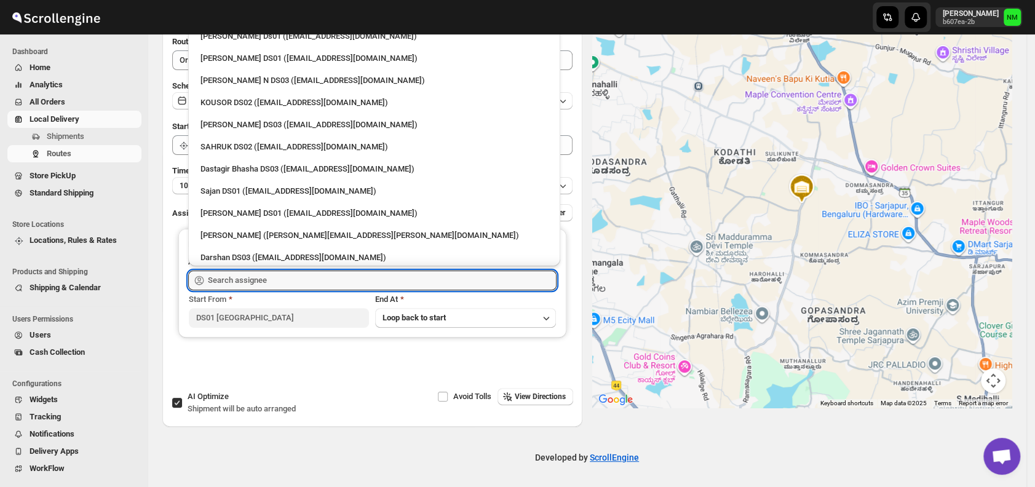
scroll to position [802, 0]
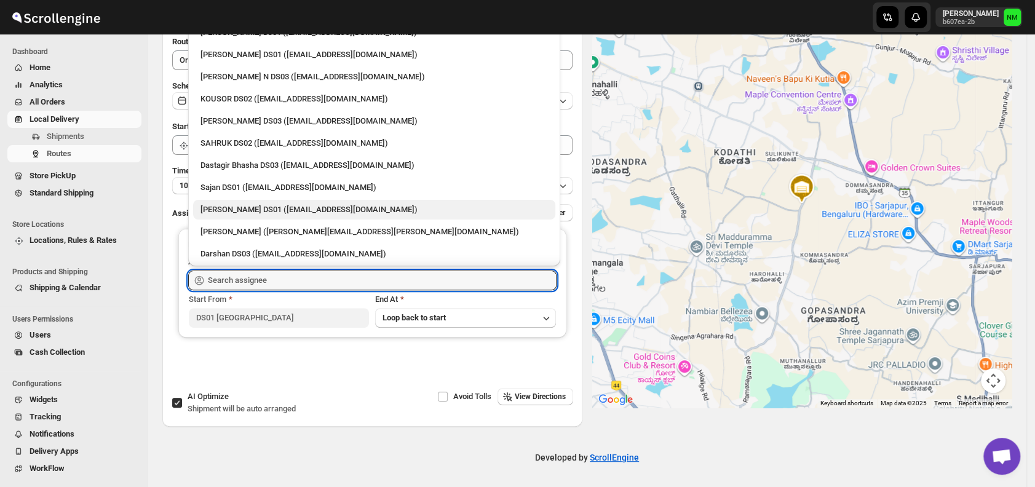
click at [313, 204] on div "Jubed DS01 (gedoc78193@dariolo.com)" at bounding box center [375, 210] width 348 height 12
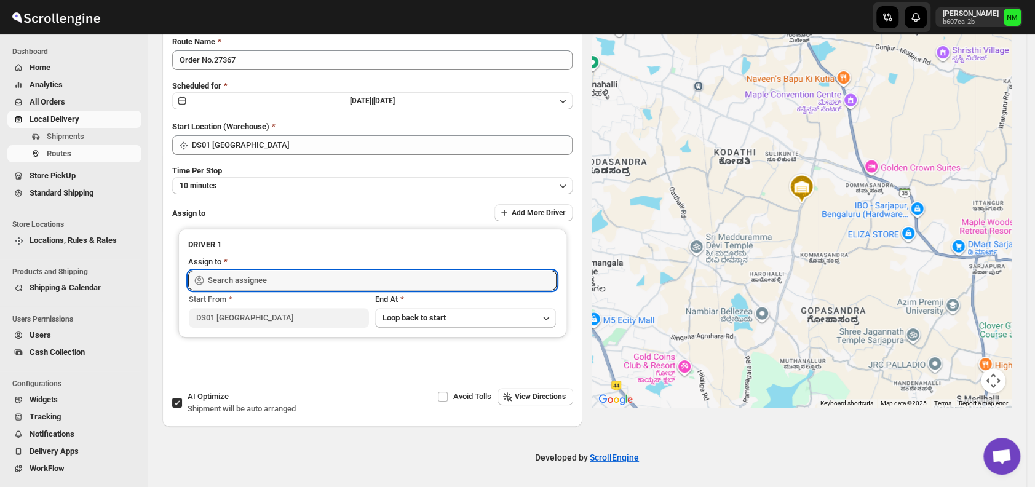
type input "Jubed DS01 (gedoc78193@dariolo.com)"
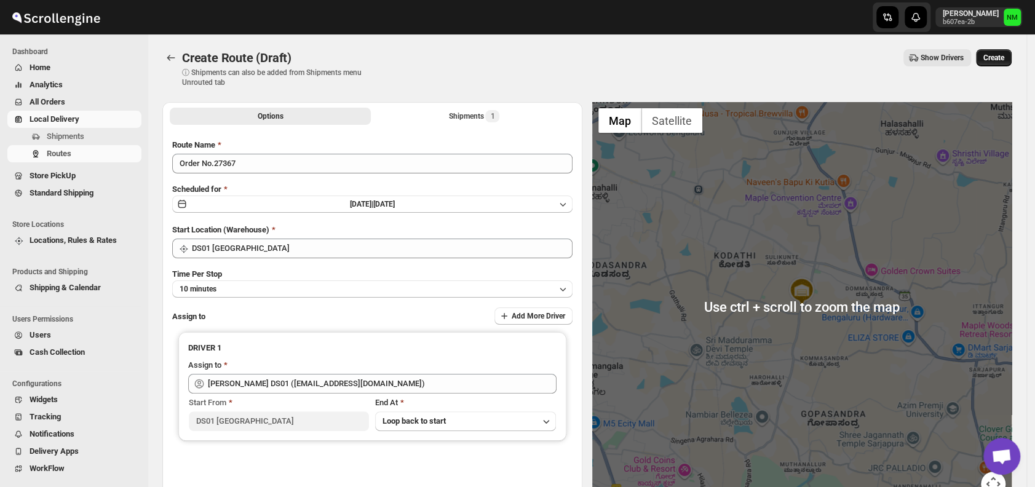
click at [1000, 57] on span "Create" at bounding box center [994, 58] width 21 height 10
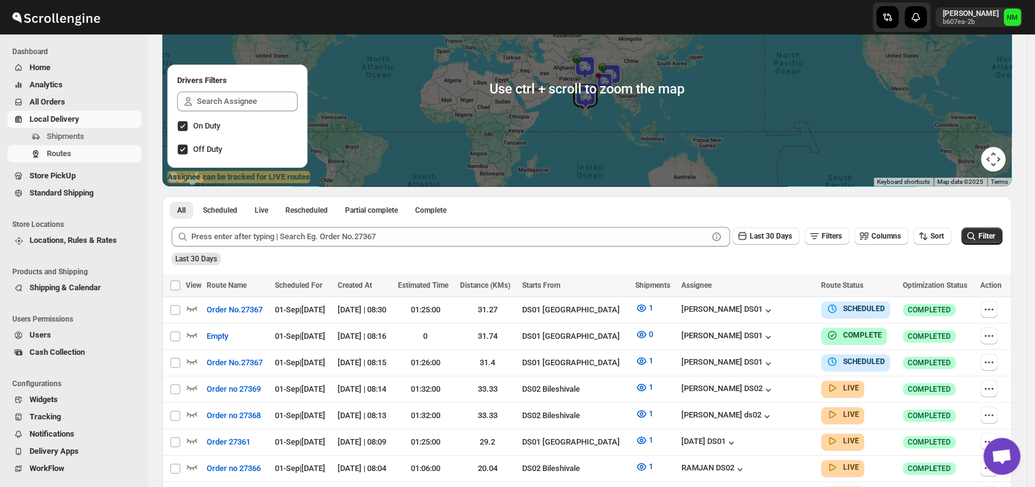
scroll to position [128, 0]
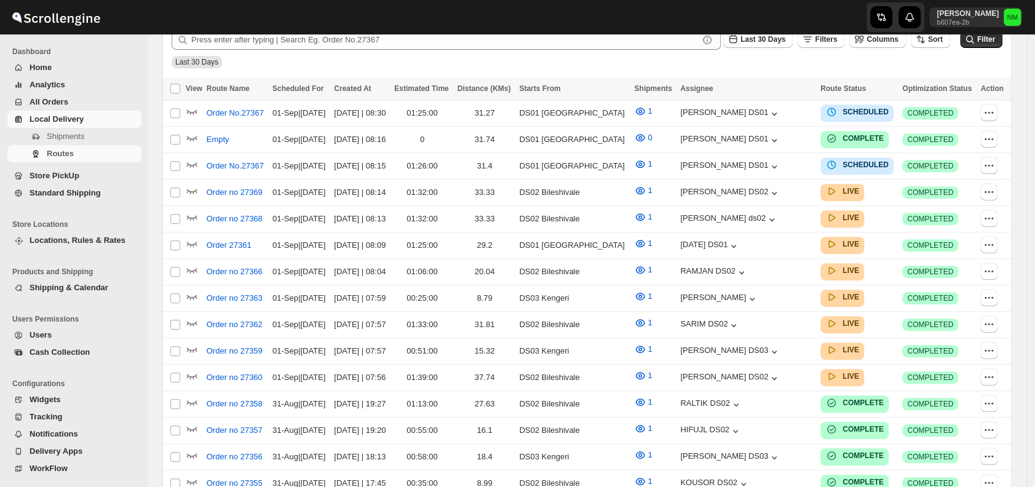
scroll to position [128, 0]
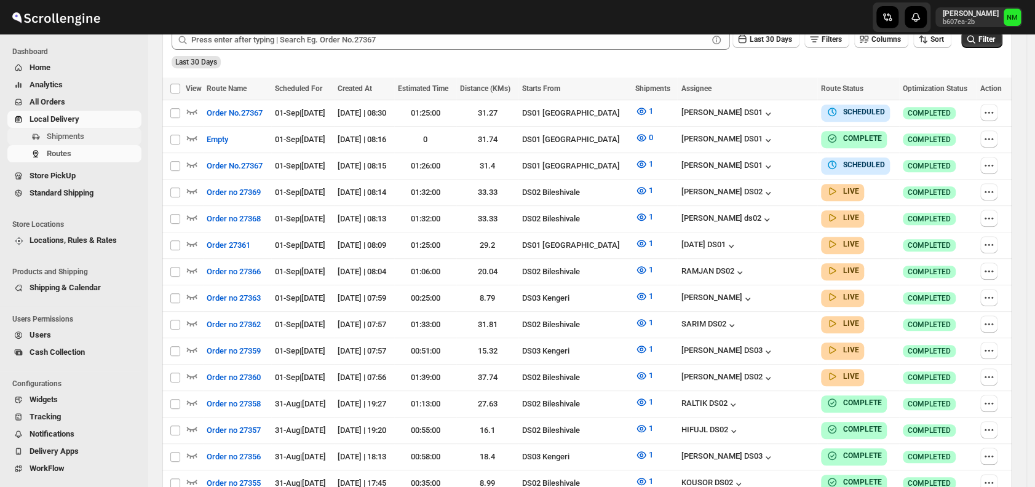
scroll to position [128, 0]
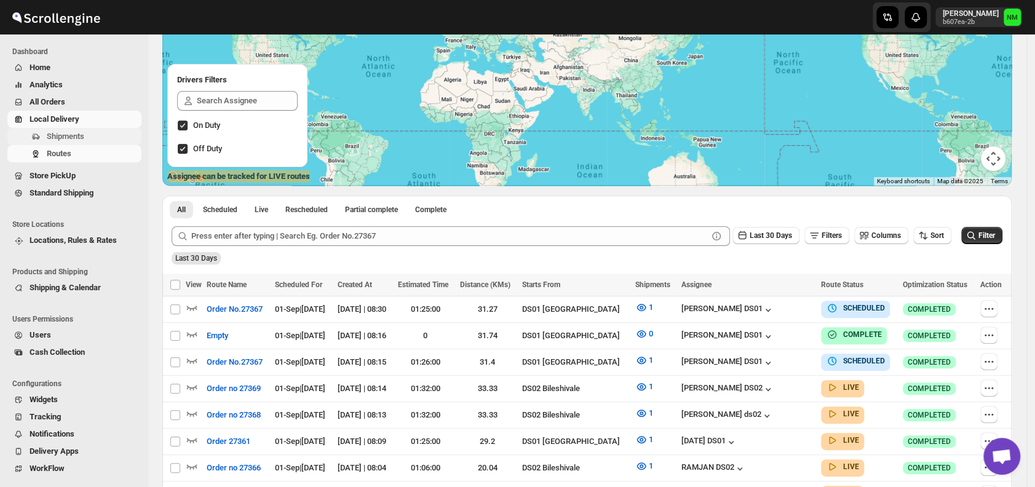
click at [101, 130] on span "Shipments" at bounding box center [93, 136] width 92 height 12
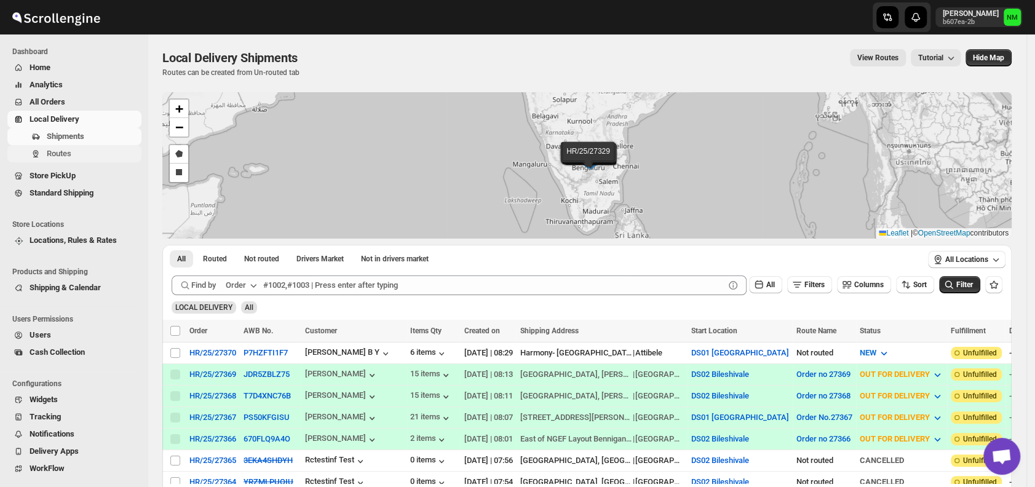
click at [83, 157] on span "Routes" at bounding box center [93, 154] width 92 height 12
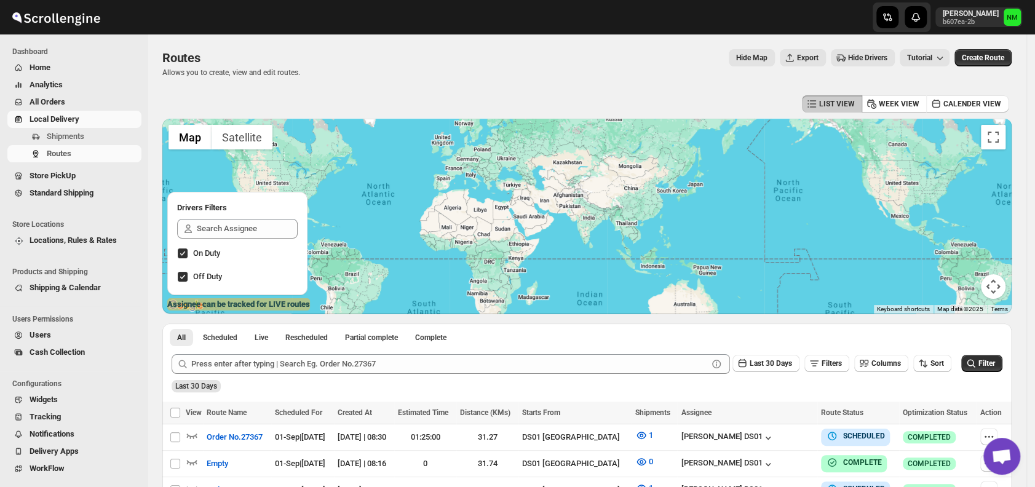
scroll to position [193, 0]
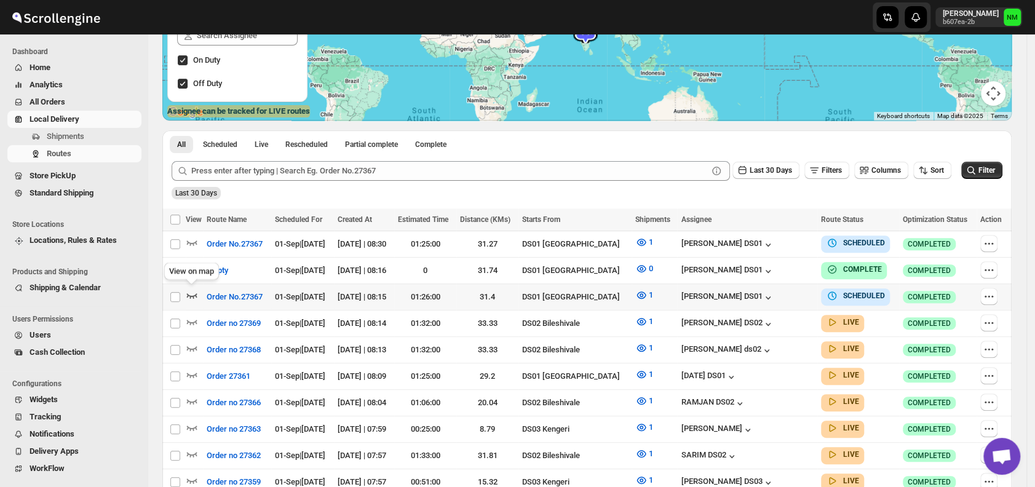
click at [192, 290] on icon "button" at bounding box center [192, 295] width 12 height 12
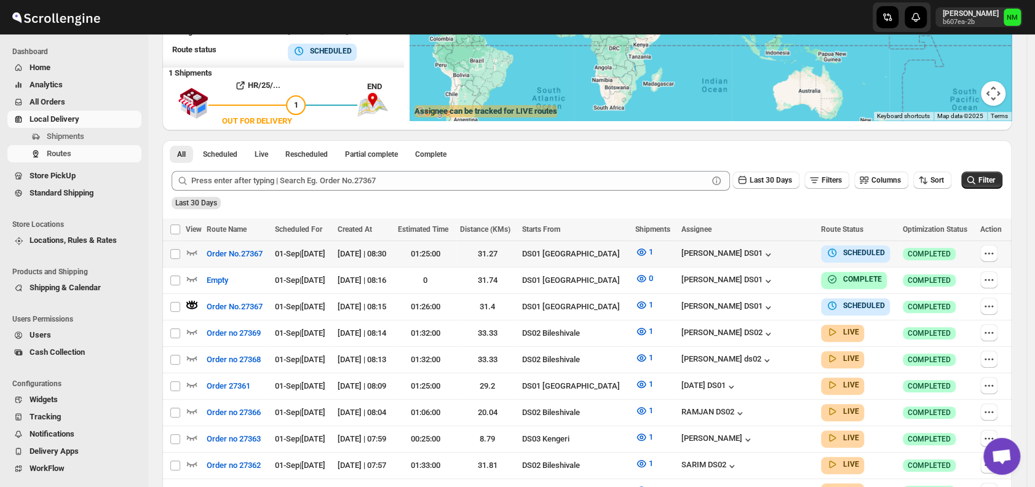
scroll to position [0, 0]
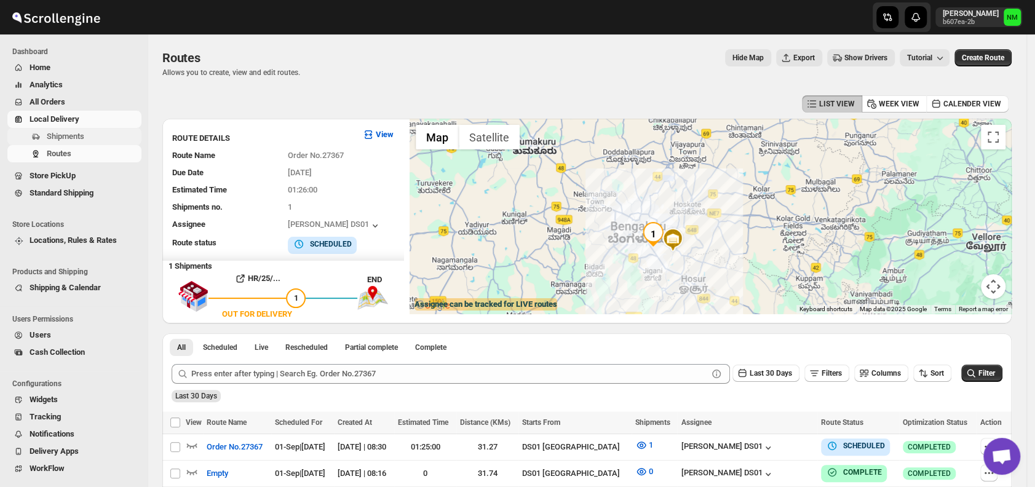
click at [91, 128] on button "Shipments" at bounding box center [74, 136] width 134 height 17
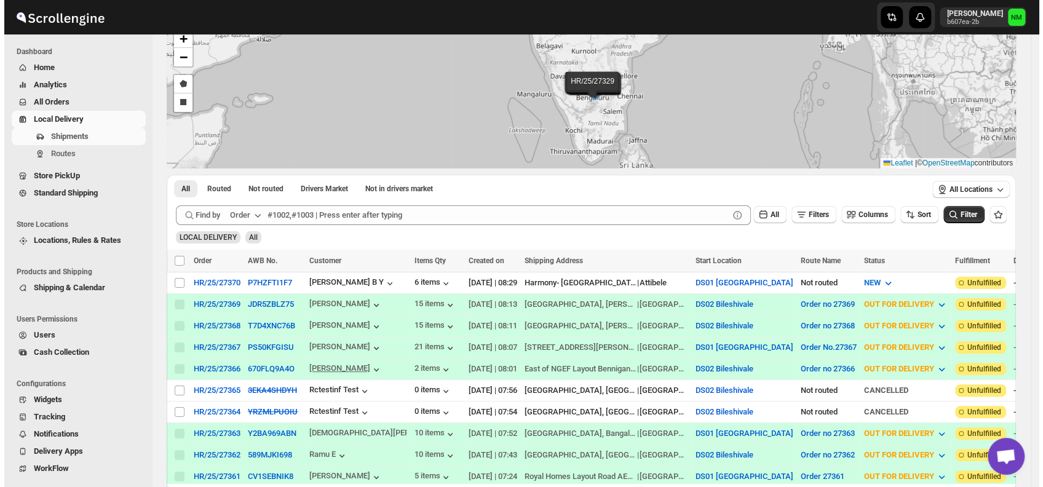
scroll to position [84, 0]
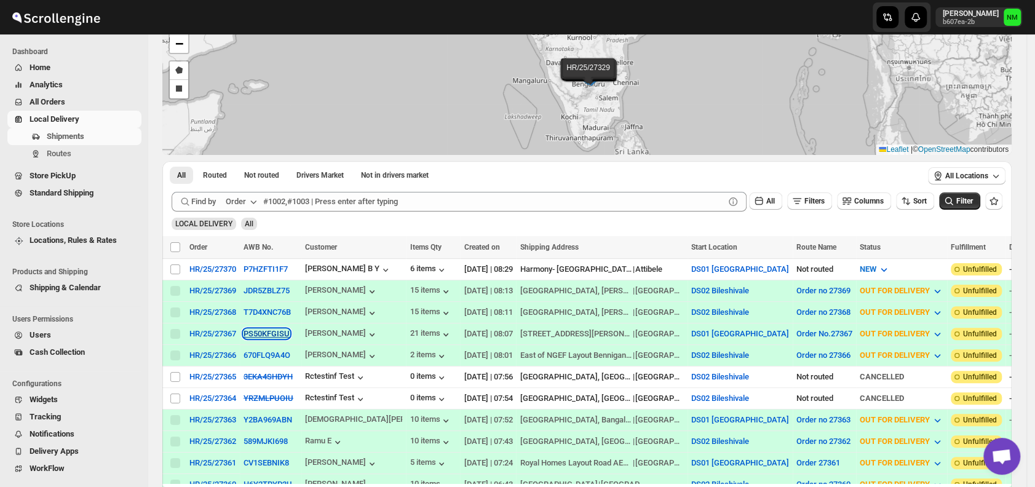
click at [261, 330] on button "PS50KFGISU" at bounding box center [267, 333] width 46 height 9
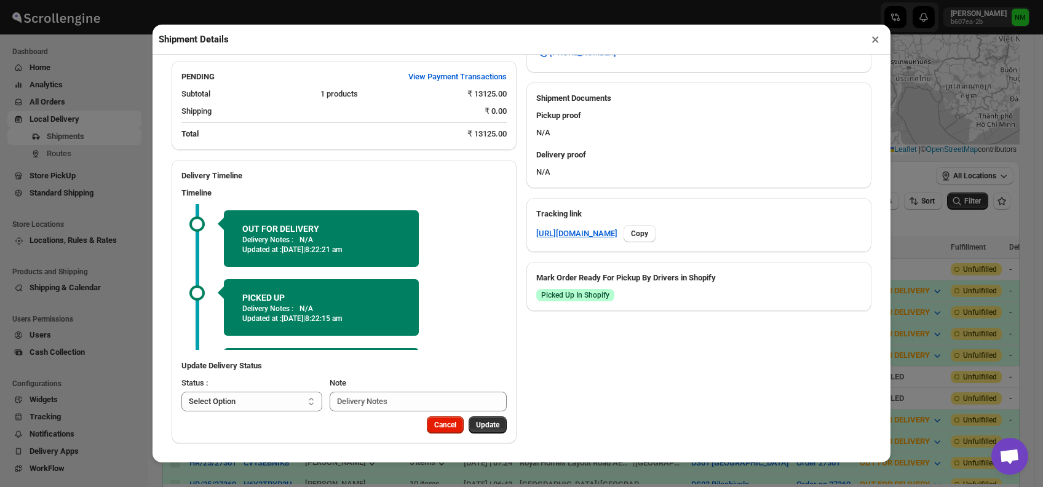
scroll to position [60, 0]
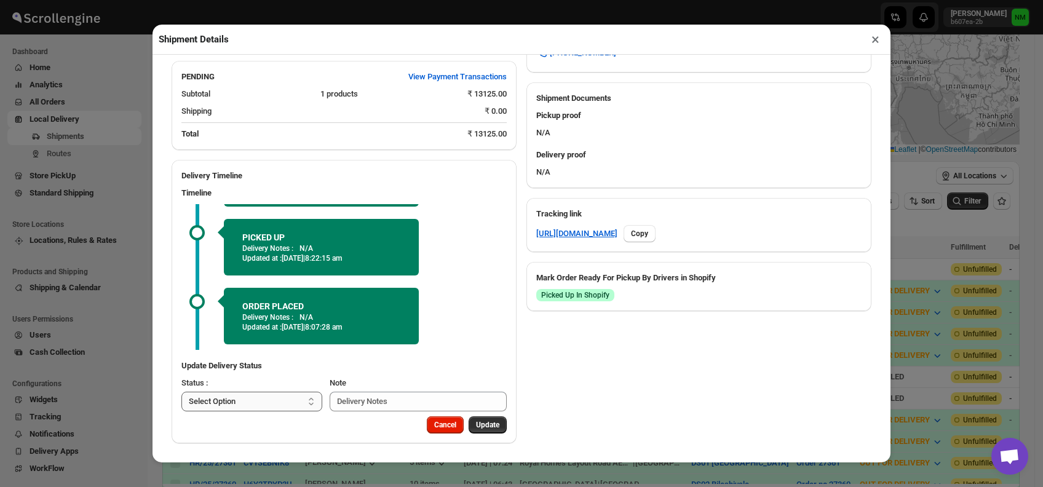
click at [288, 399] on select "Select Option PICKED UP OUT FOR DELIVERY RESCHEDULE DELIVERED CANCELLED" at bounding box center [251, 402] width 141 height 20
select select "PICKED_UP"
click at [181, 392] on select "Select Option PICKED UP OUT FOR DELIVERY RESCHEDULE DELIVERED CANCELLED" at bounding box center [251, 402] width 141 height 20
click at [479, 422] on span "Pick Products" at bounding box center [476, 425] width 46 height 10
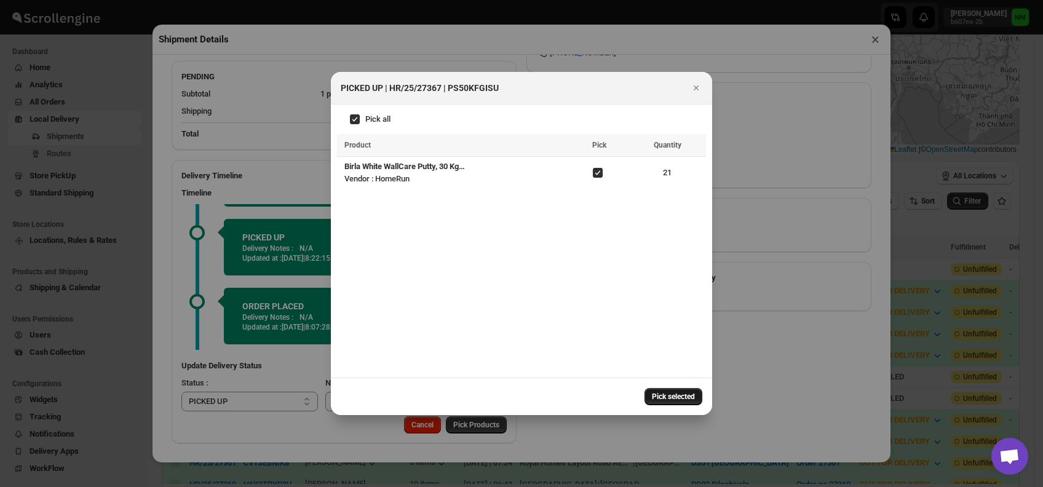
click at [658, 399] on span "Pick selected" at bounding box center [673, 397] width 43 height 10
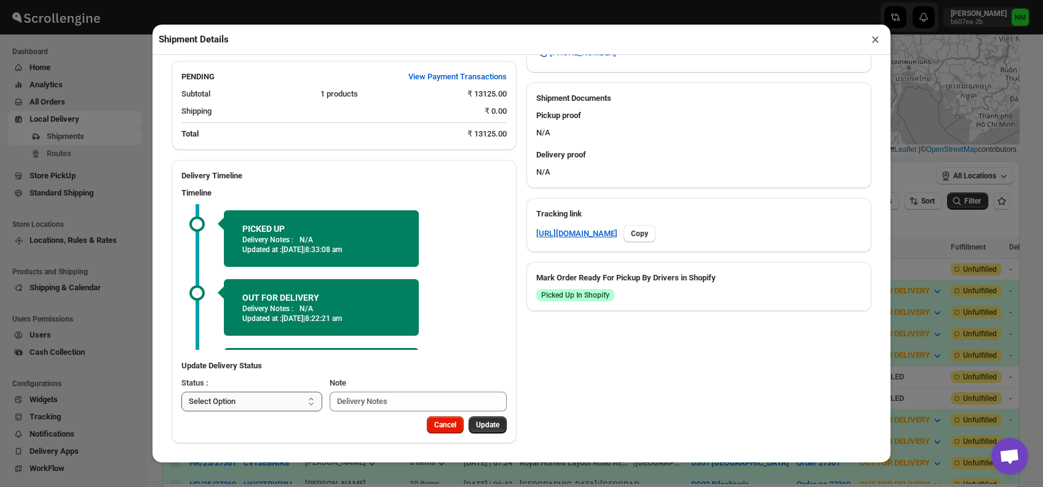
scroll to position [129, 0]
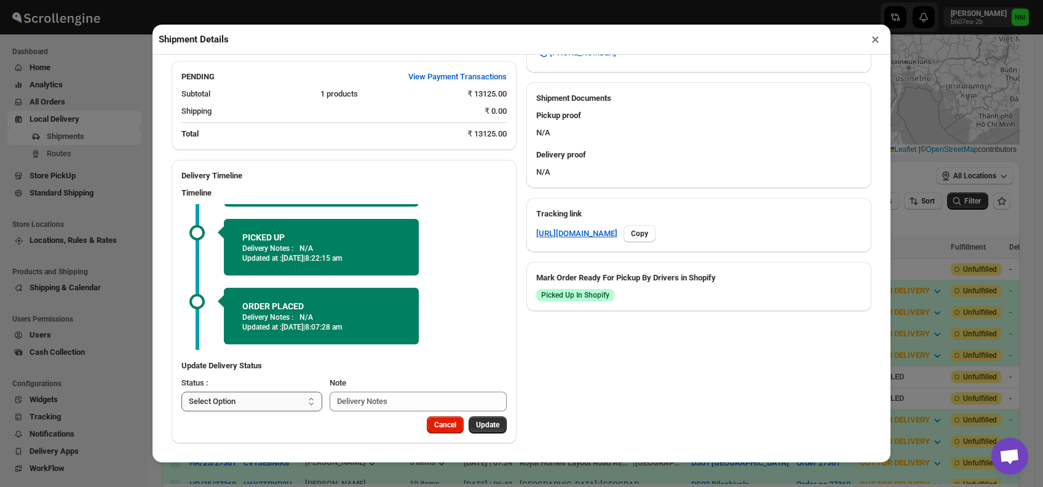
click at [281, 398] on select "Select Option PICKED UP OUT FOR DELIVERY RESCHEDULE DELIVERED CANCELLED" at bounding box center [251, 402] width 141 height 20
select select "OUT_FOR_DELIVERY"
click at [181, 392] on select "Select Option PICKED UP OUT FOR DELIVERY RESCHEDULE DELIVERED CANCELLED" at bounding box center [251, 402] width 141 height 20
click at [258, 315] on p "Delivery Notes :" at bounding box center [267, 317] width 51 height 10
click at [485, 430] on button "Update" at bounding box center [488, 424] width 38 height 17
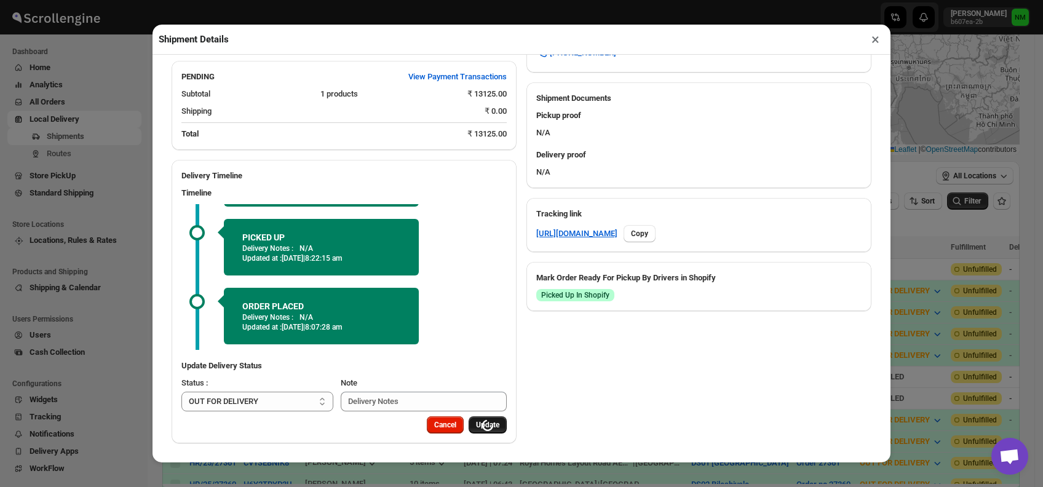
select select
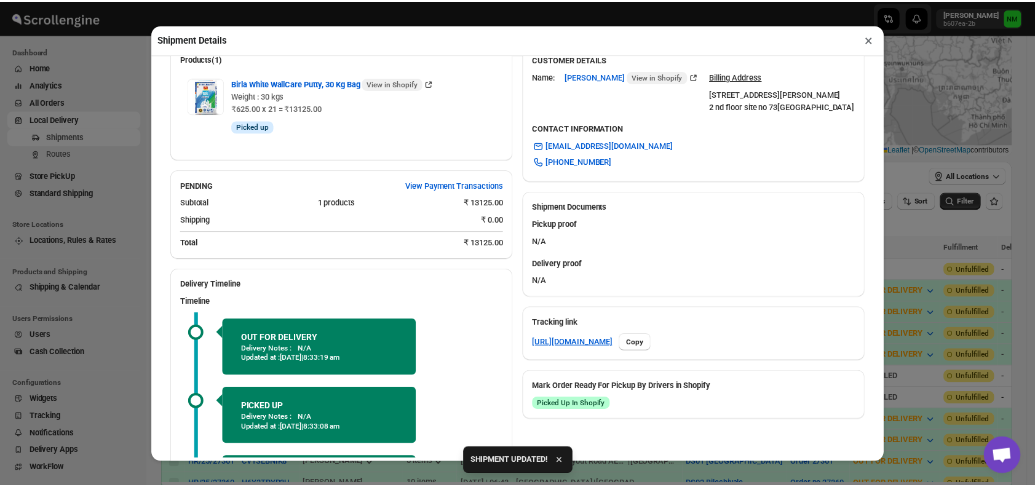
scroll to position [475, 0]
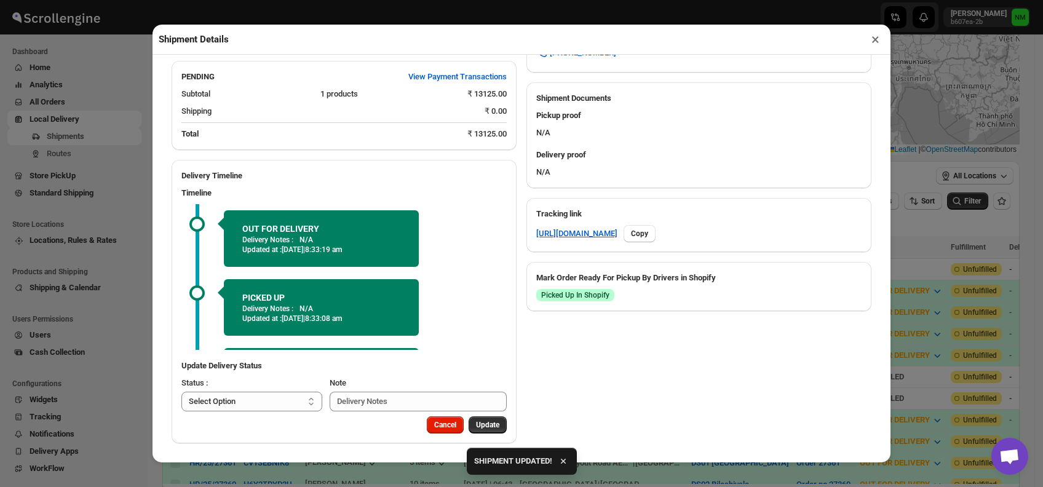
click at [871, 44] on button "×" at bounding box center [876, 39] width 18 height 17
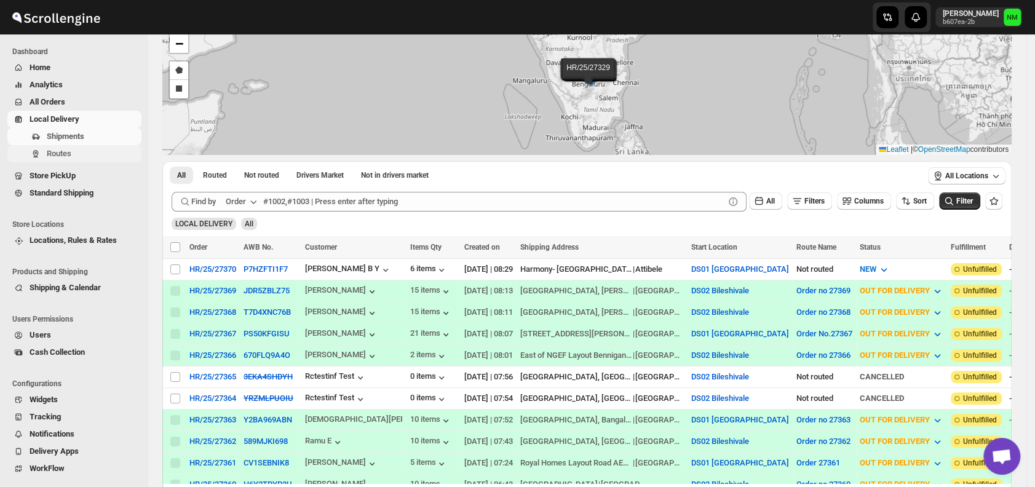
click at [82, 156] on span "Routes" at bounding box center [93, 154] width 92 height 12
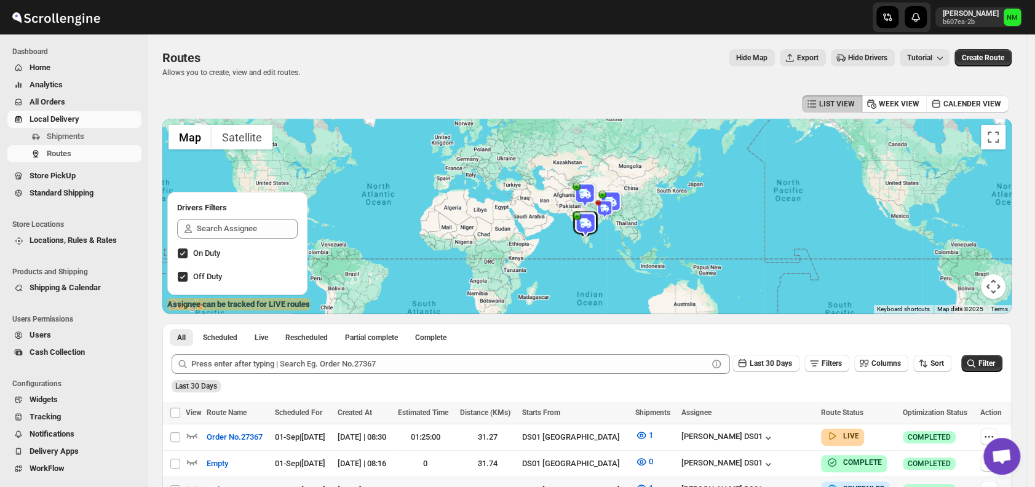
scroll to position [180, 0]
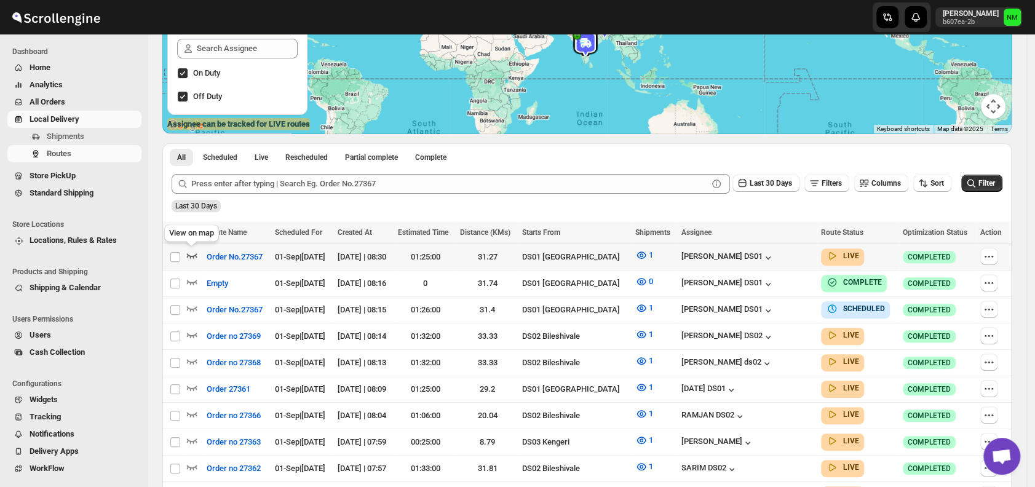
click at [193, 255] on icon "button" at bounding box center [192, 255] width 12 height 12
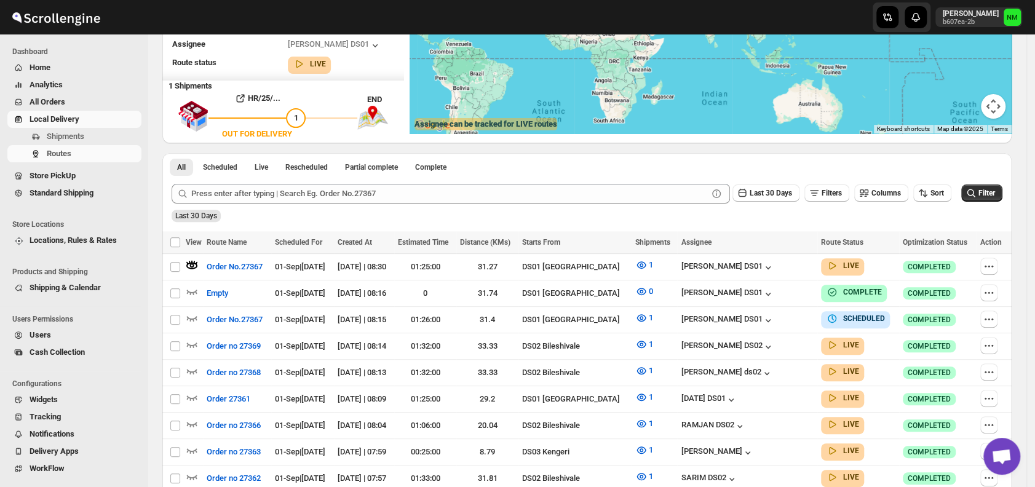
scroll to position [0, 0]
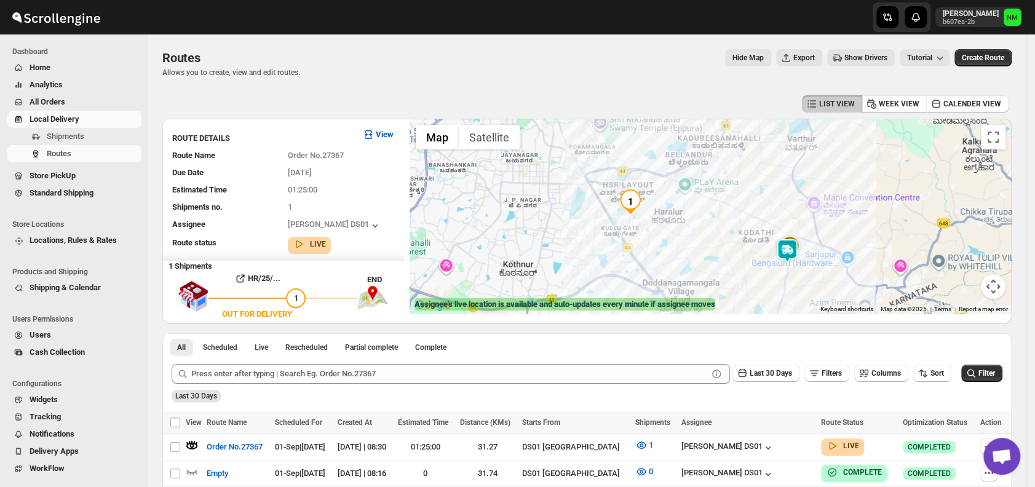
click at [792, 245] on img at bounding box center [787, 251] width 25 height 25
click at [845, 187] on button "Close" at bounding box center [832, 193] width 30 height 30
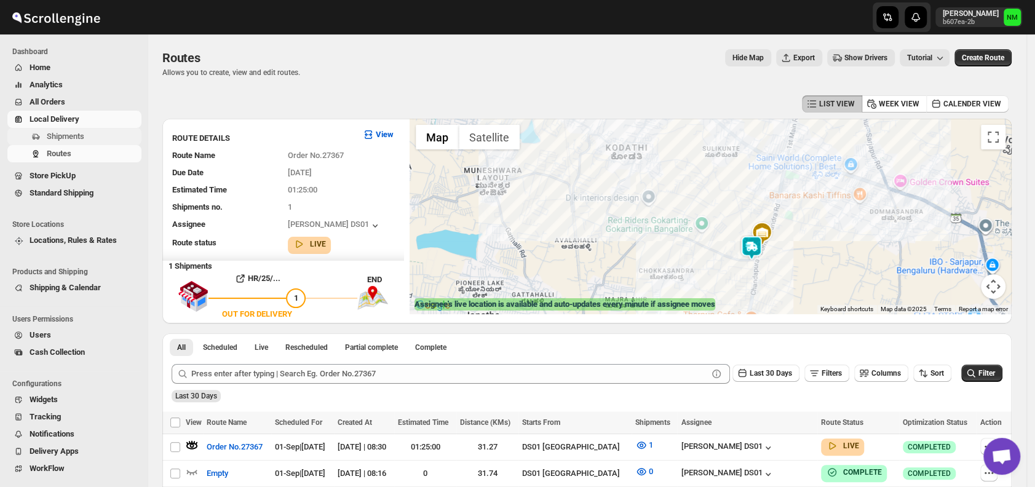
click at [70, 137] on span "Shipments" at bounding box center [66, 136] width 38 height 9
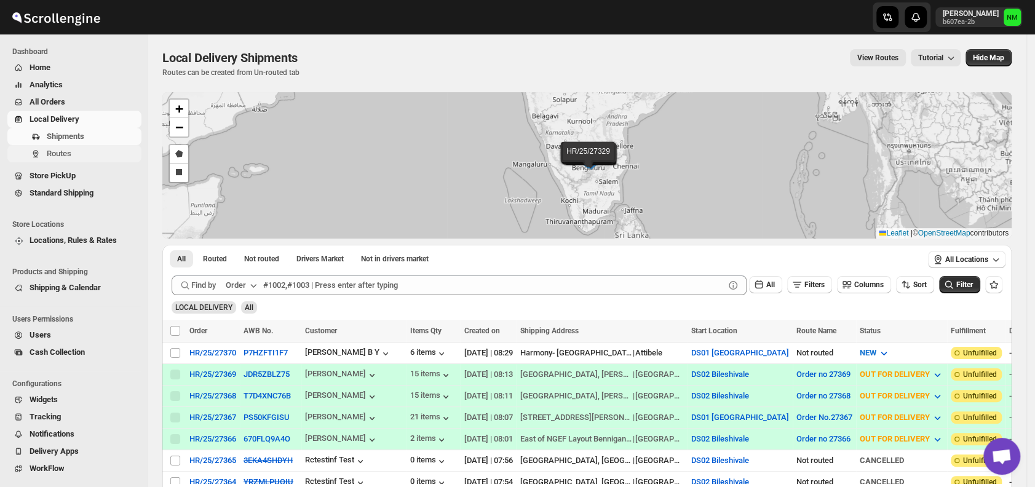
click at [76, 153] on span "Routes" at bounding box center [93, 154] width 92 height 12
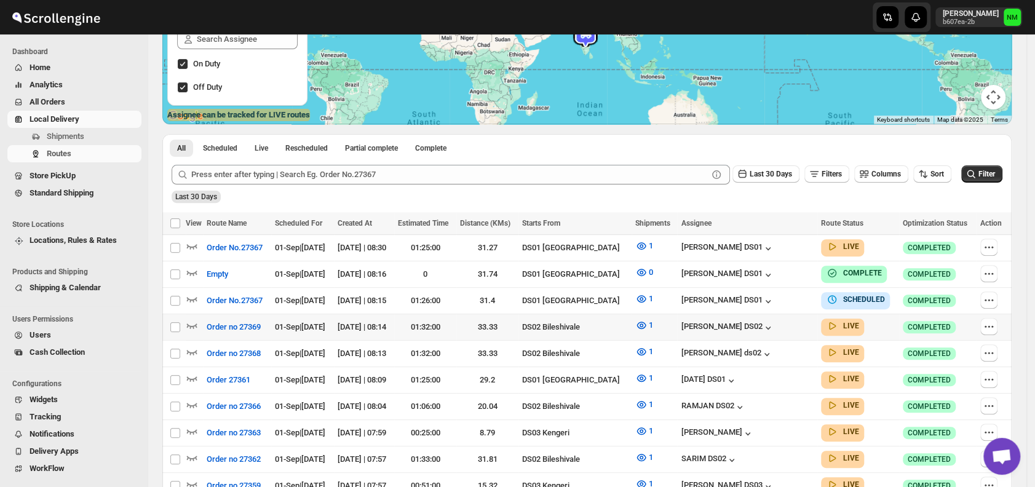
scroll to position [191, 0]
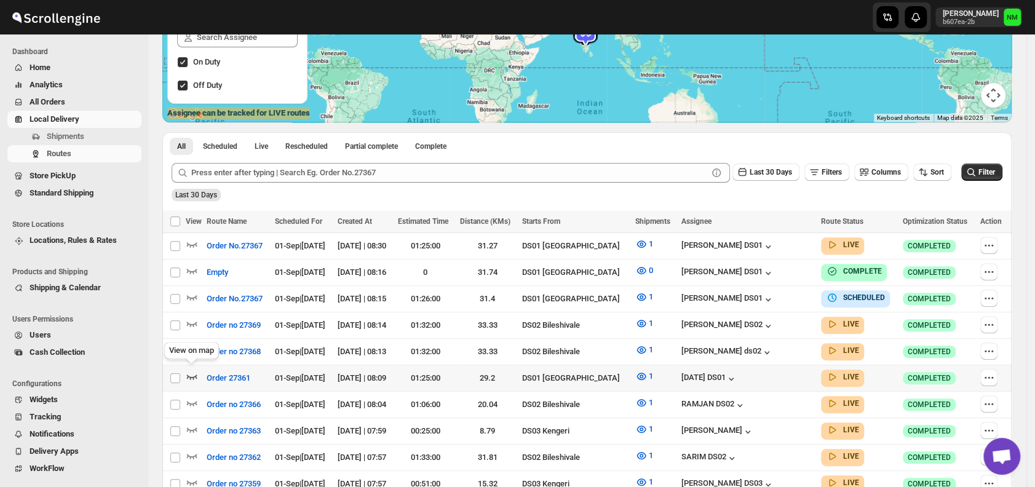
click at [189, 374] on icon "button" at bounding box center [192, 376] width 12 height 12
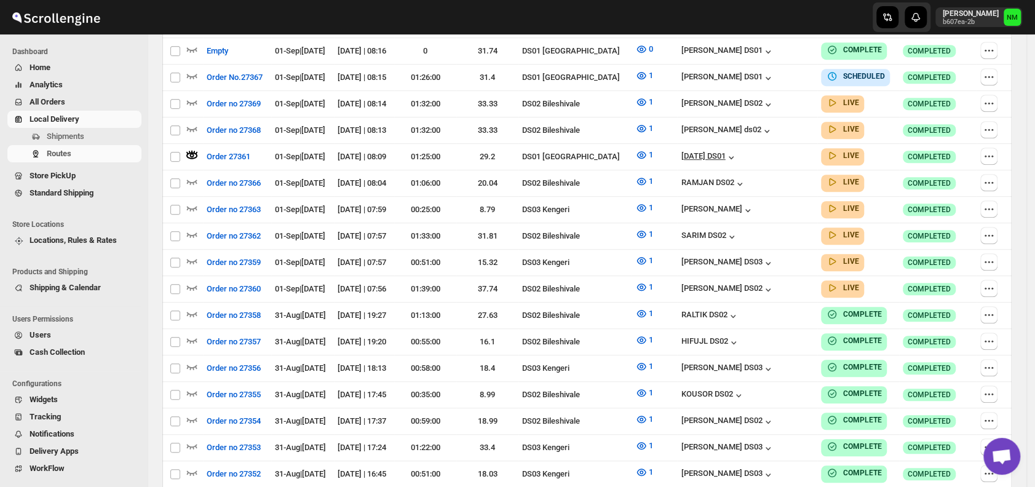
scroll to position [0, 0]
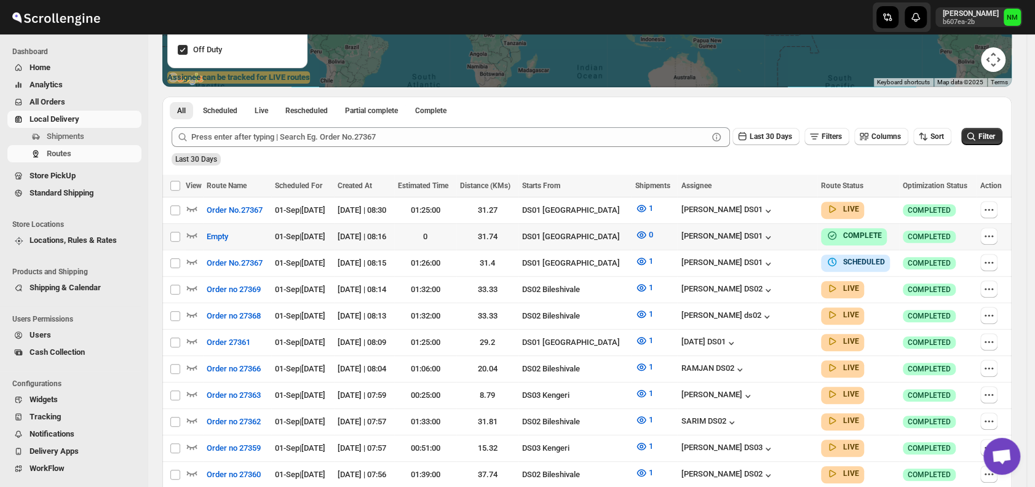
scroll to position [228, 0]
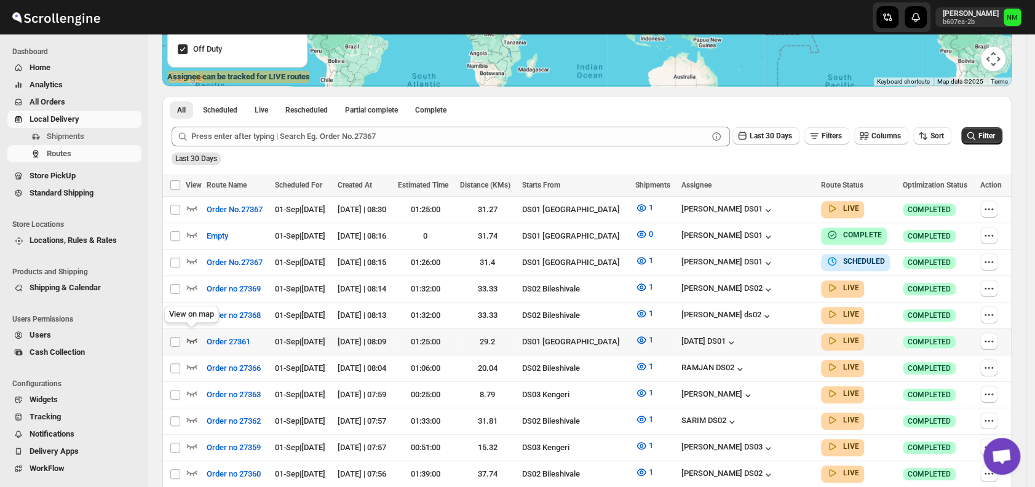
click at [191, 334] on icon "button" at bounding box center [192, 340] width 12 height 12
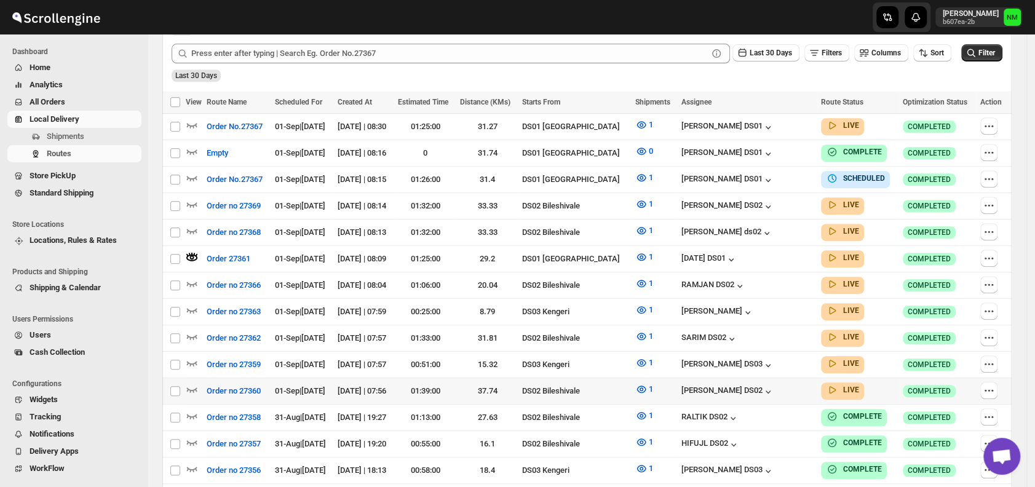
scroll to position [321, 0]
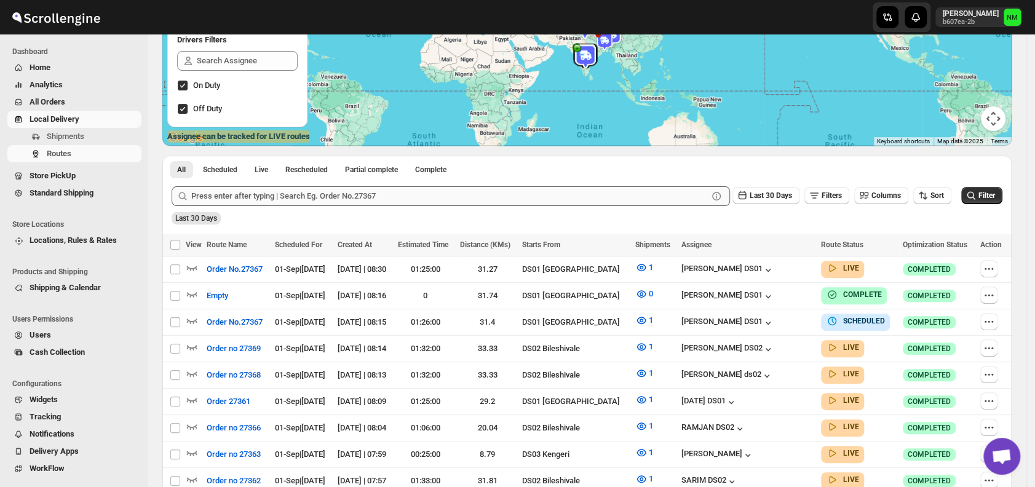
scroll to position [169, 0]
click at [194, 266] on icon "button" at bounding box center [192, 267] width 12 height 12
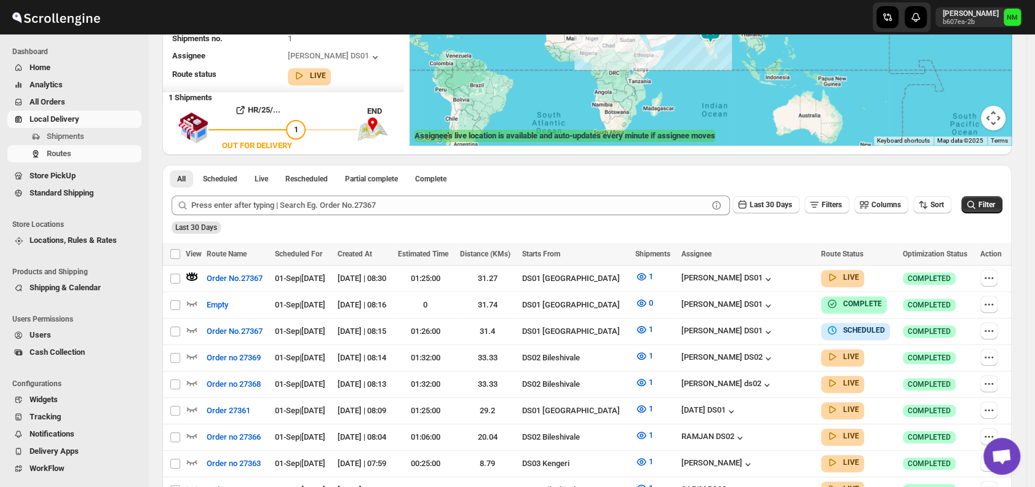
scroll to position [0, 0]
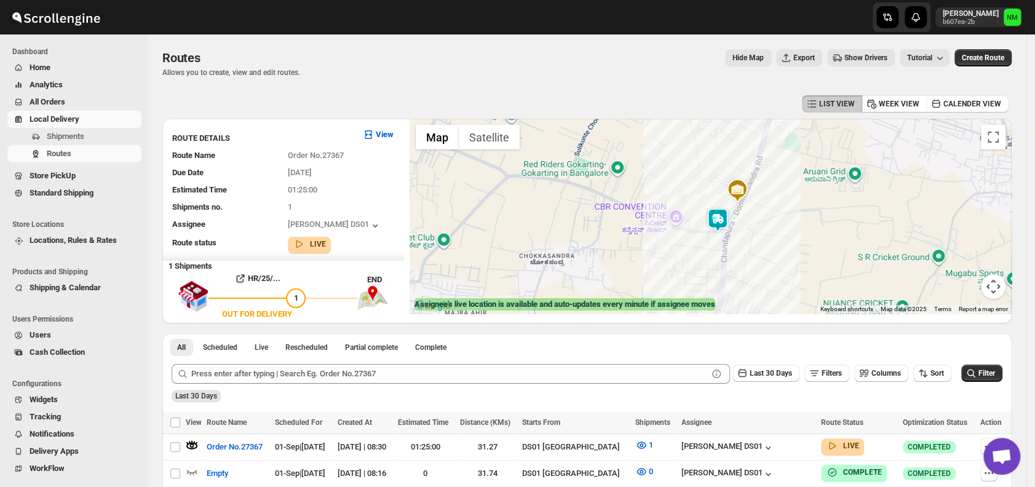
click at [722, 221] on img at bounding box center [718, 220] width 25 height 25
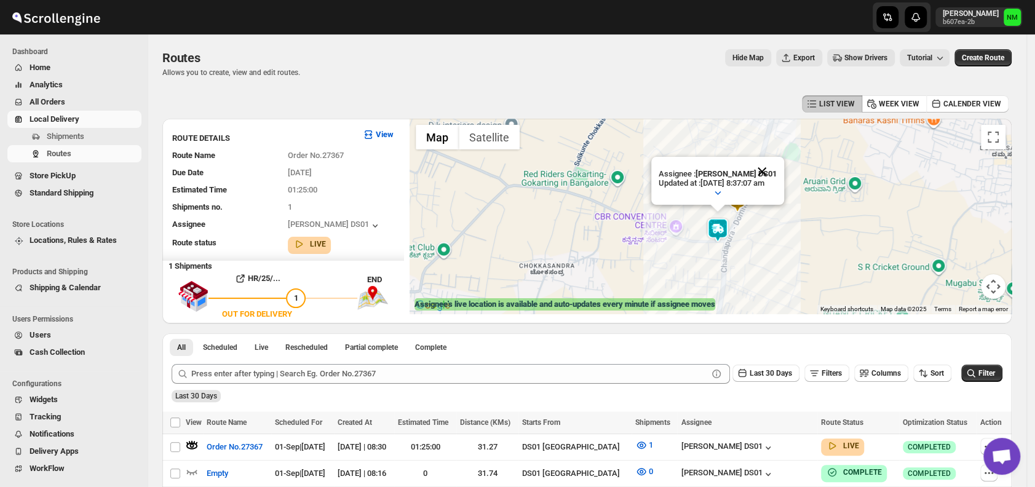
click at [775, 165] on button "Close" at bounding box center [762, 172] width 30 height 30
click at [724, 239] on img at bounding box center [717, 229] width 25 height 25
click at [773, 165] on button "Close" at bounding box center [758, 172] width 30 height 30
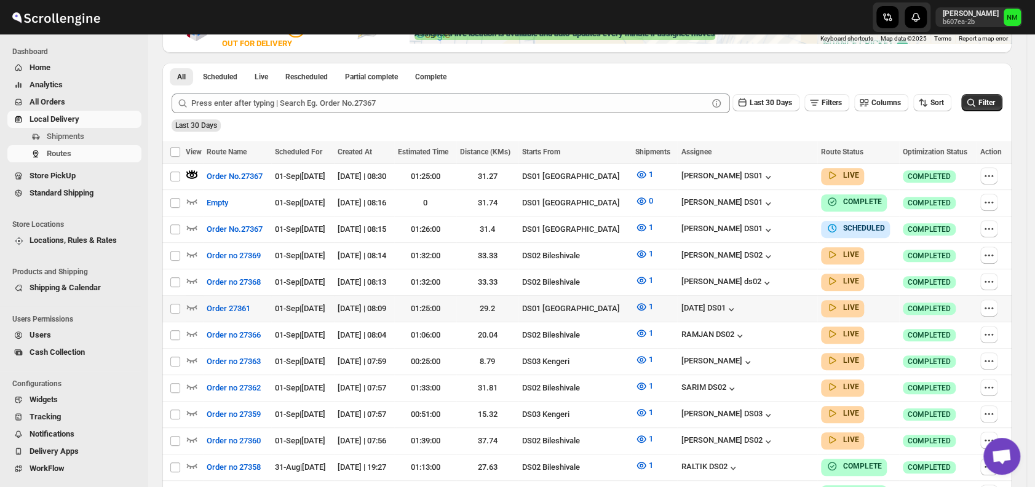
scroll to position [272, 0]
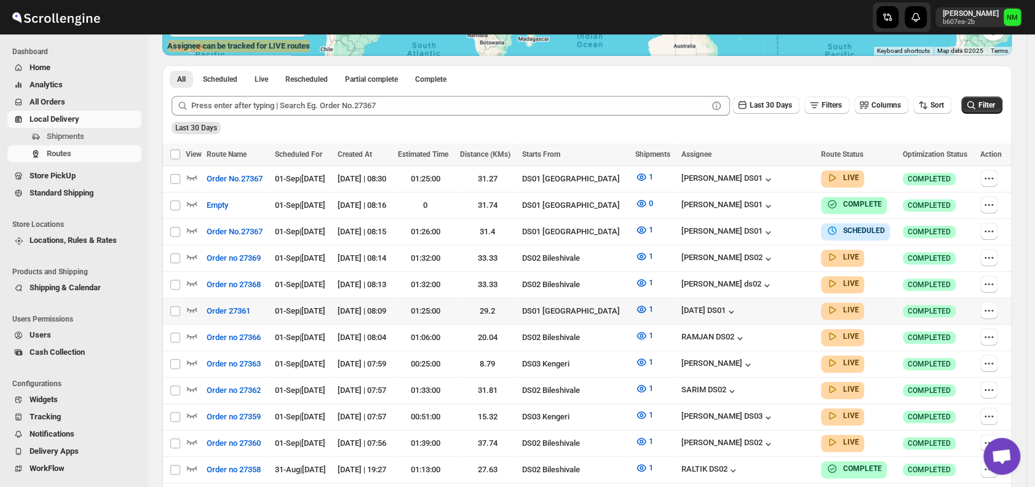
scroll to position [260, 0]
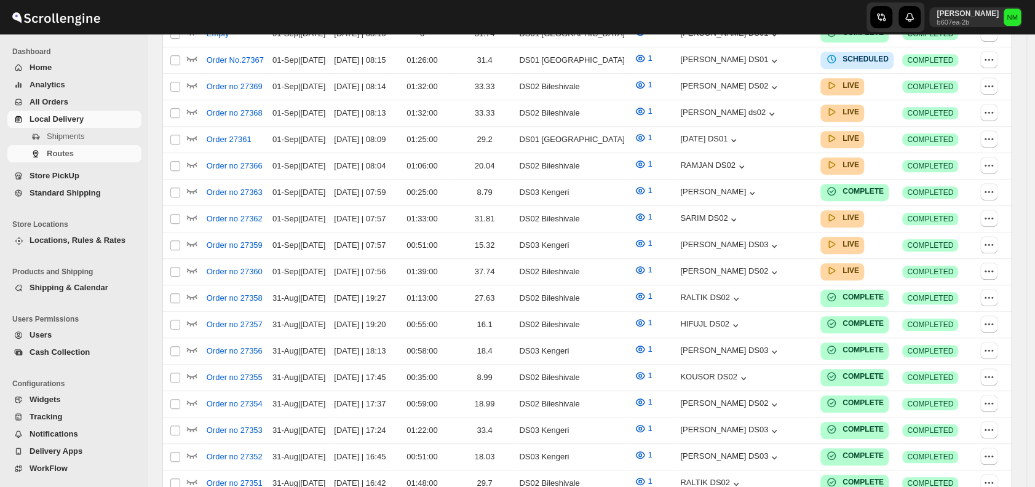
scroll to position [260, 0]
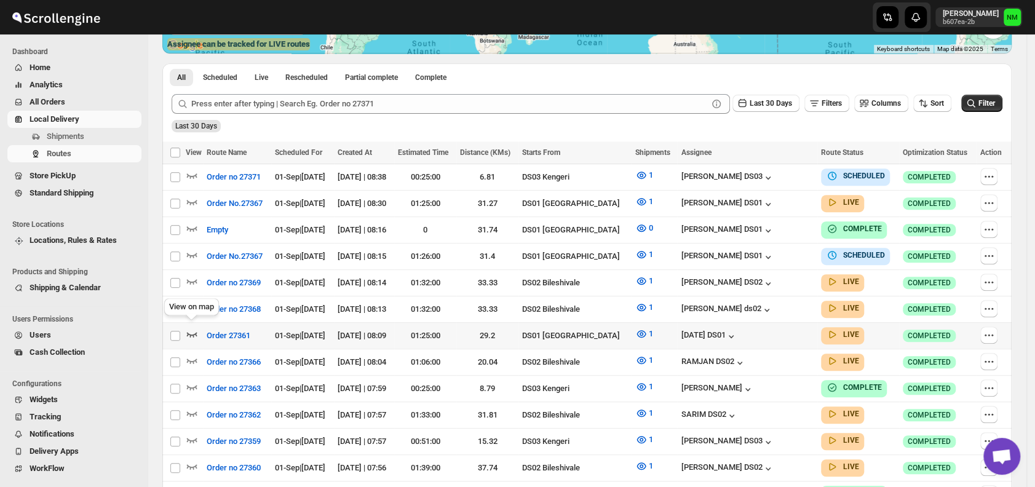
click at [196, 332] on icon "button" at bounding box center [192, 334] width 10 height 5
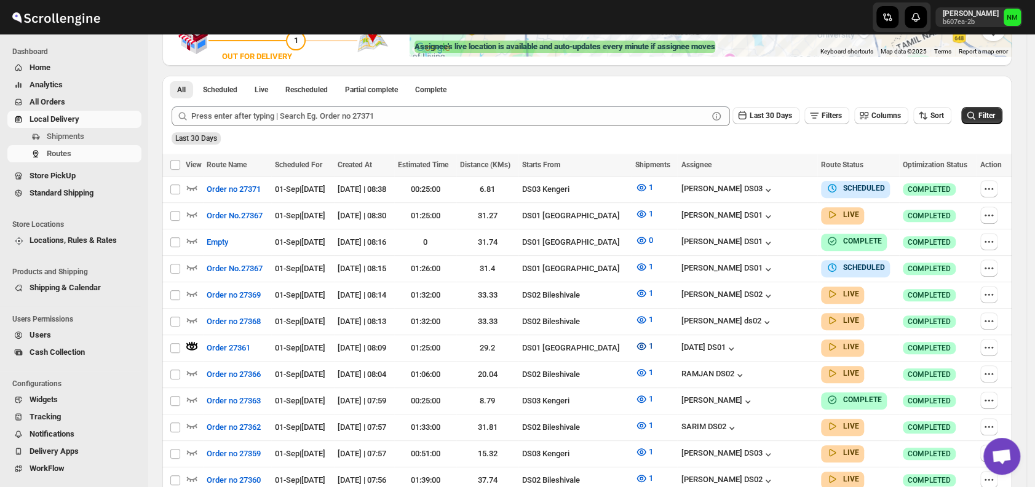
scroll to position [0, 0]
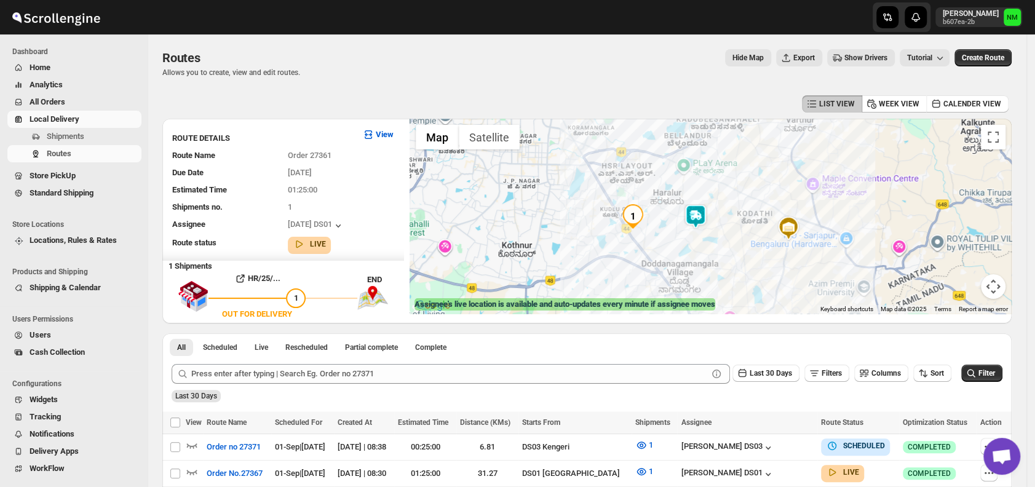
click at [703, 210] on img at bounding box center [695, 216] width 25 height 25
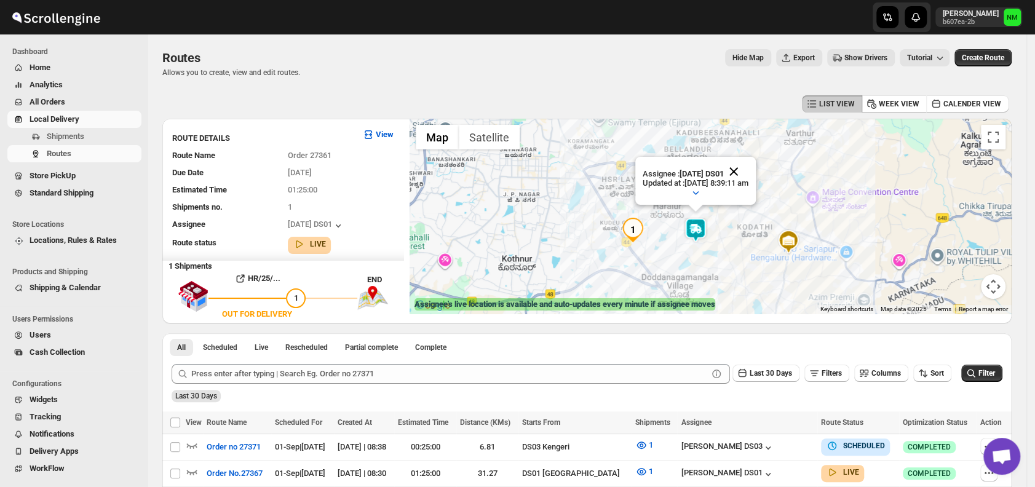
click at [749, 165] on button "Close" at bounding box center [734, 172] width 30 height 30
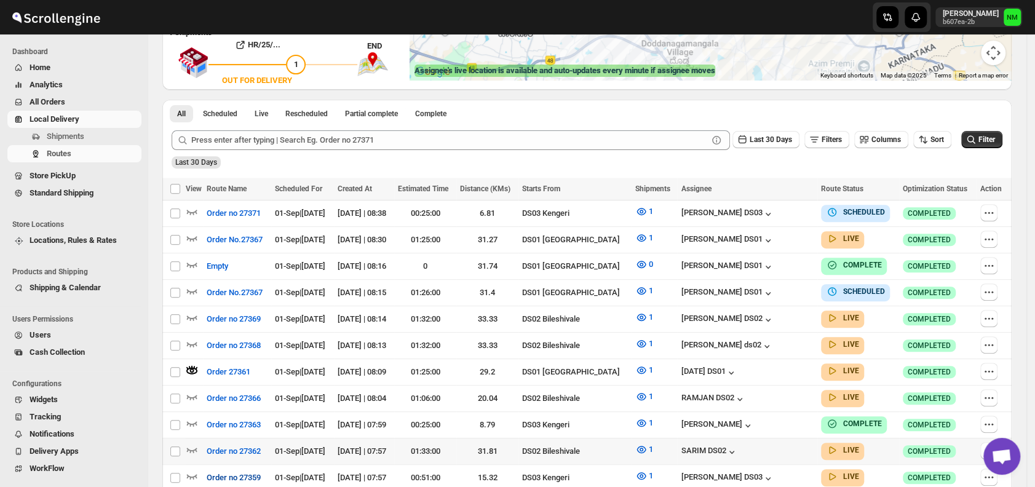
scroll to position [271, 0]
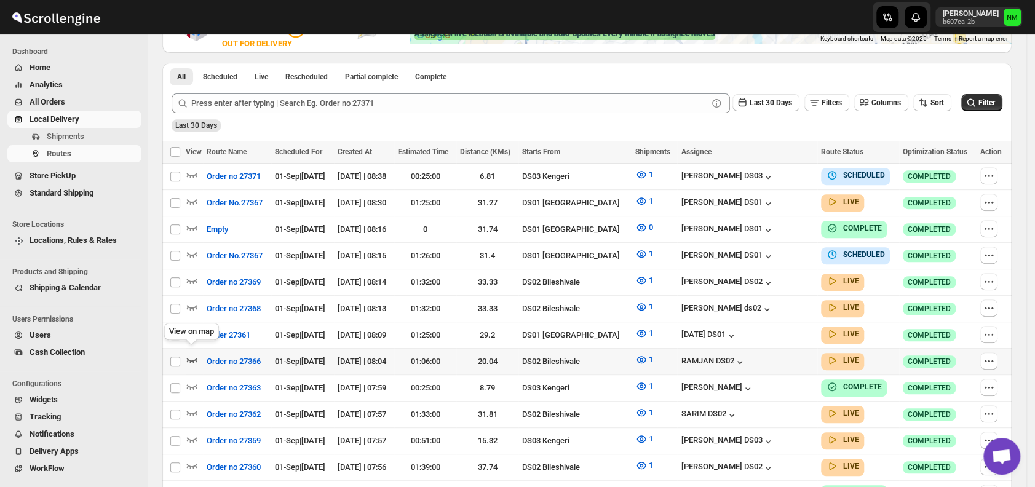
click at [193, 354] on icon "button" at bounding box center [192, 360] width 12 height 12
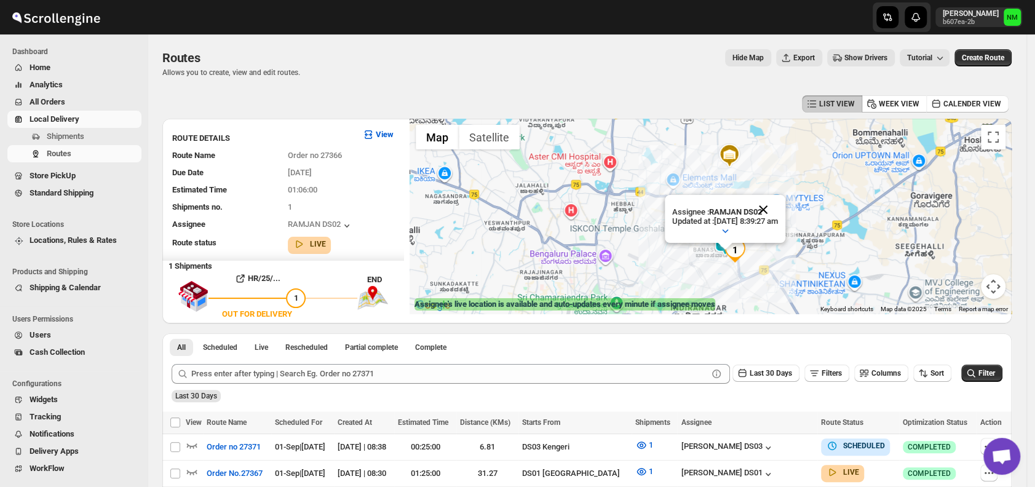
click at [778, 210] on button "Close" at bounding box center [764, 210] width 30 height 30
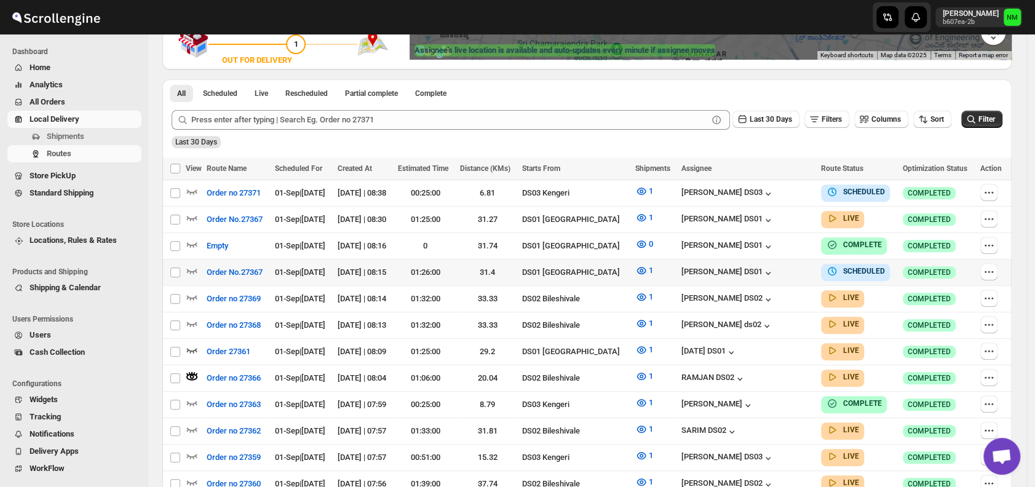
scroll to position [255, 0]
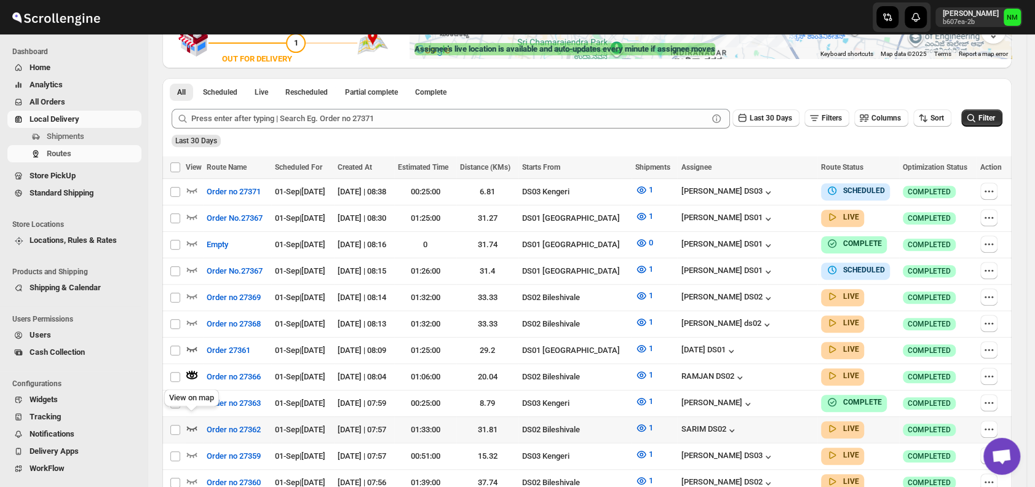
click at [192, 422] on icon "button" at bounding box center [192, 428] width 12 height 12
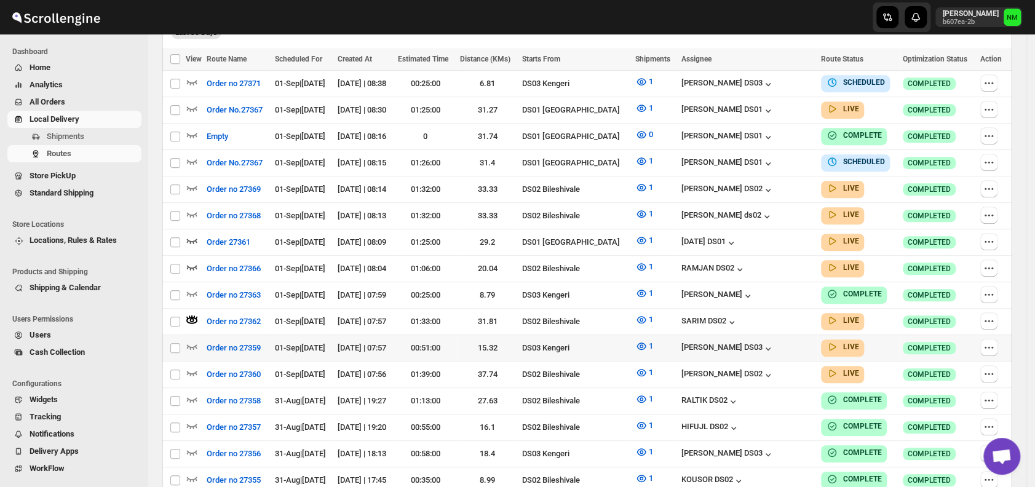
scroll to position [364, 0]
click at [192, 366] on icon "button" at bounding box center [192, 372] width 12 height 12
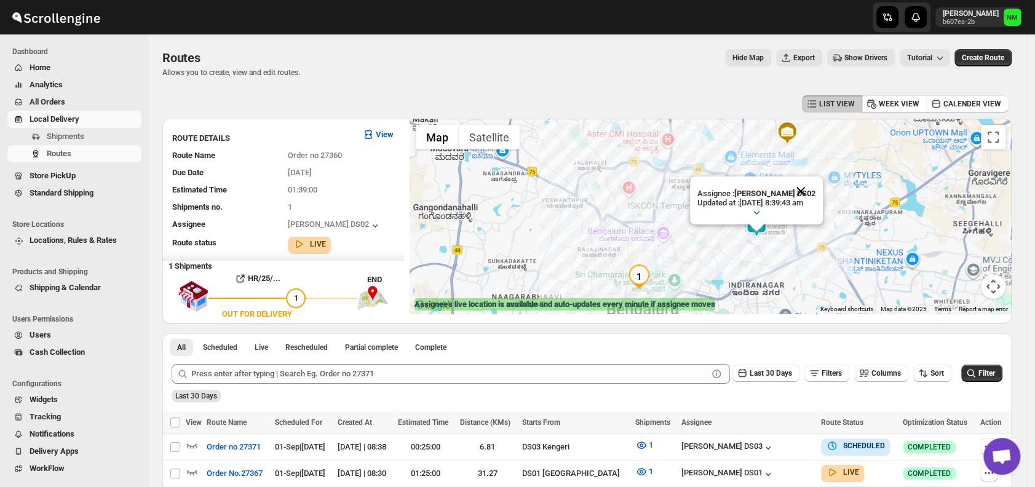
click at [816, 183] on button "Close" at bounding box center [801, 192] width 30 height 30
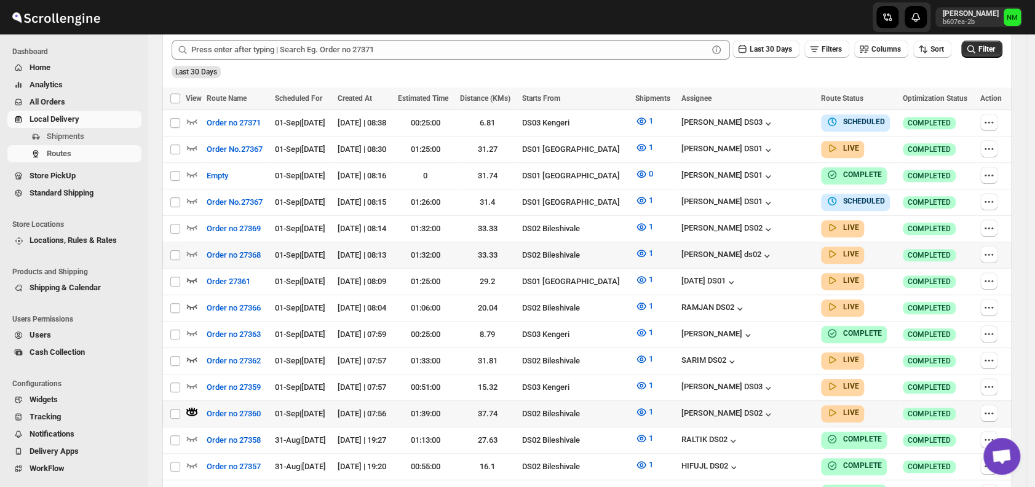
scroll to position [325, 0]
click at [191, 379] on icon "button" at bounding box center [192, 385] width 12 height 12
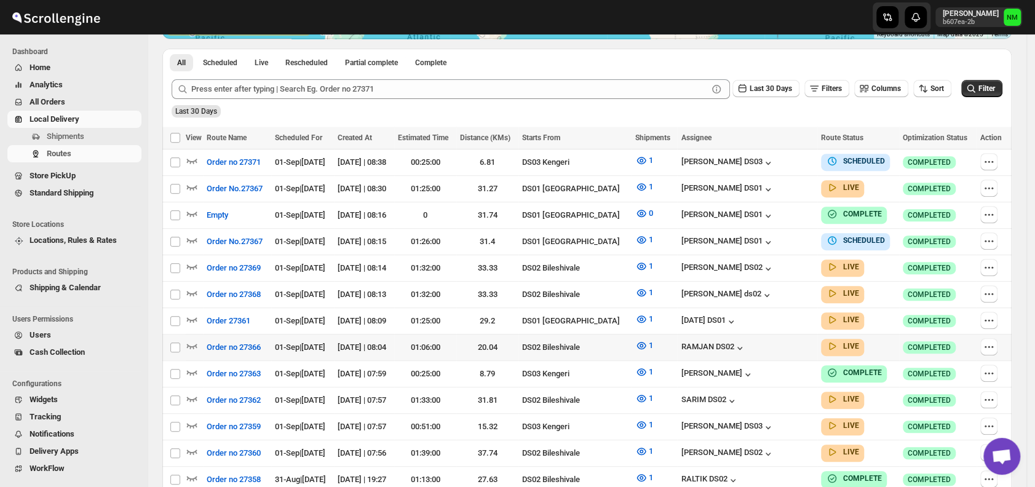
scroll to position [276, 0]
click at [193, 185] on icon "button" at bounding box center [192, 186] width 12 height 12
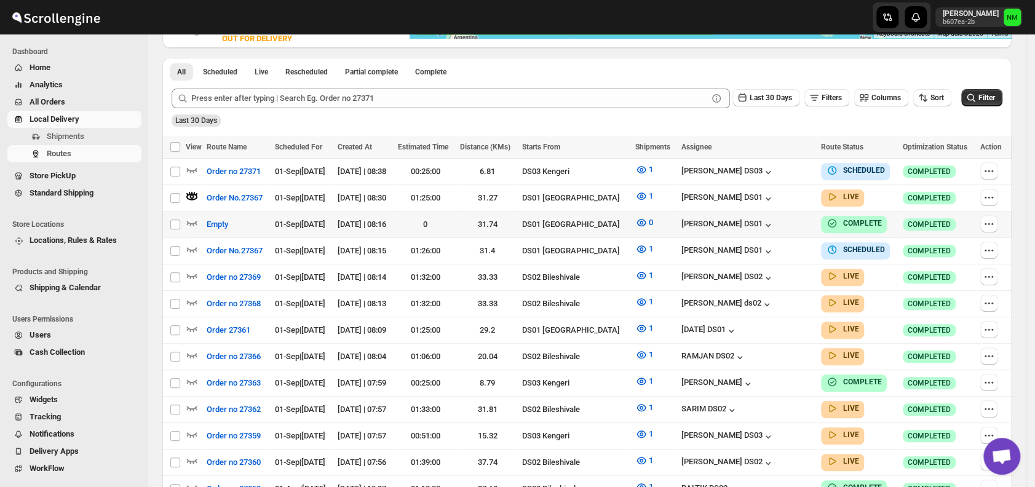
scroll to position [0, 0]
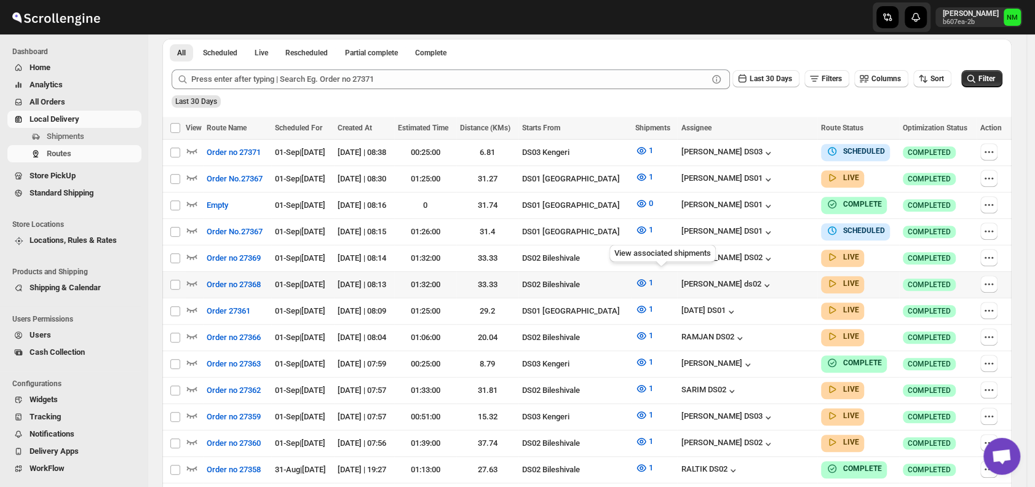
scroll to position [285, 0]
click at [191, 303] on icon "button" at bounding box center [192, 309] width 12 height 12
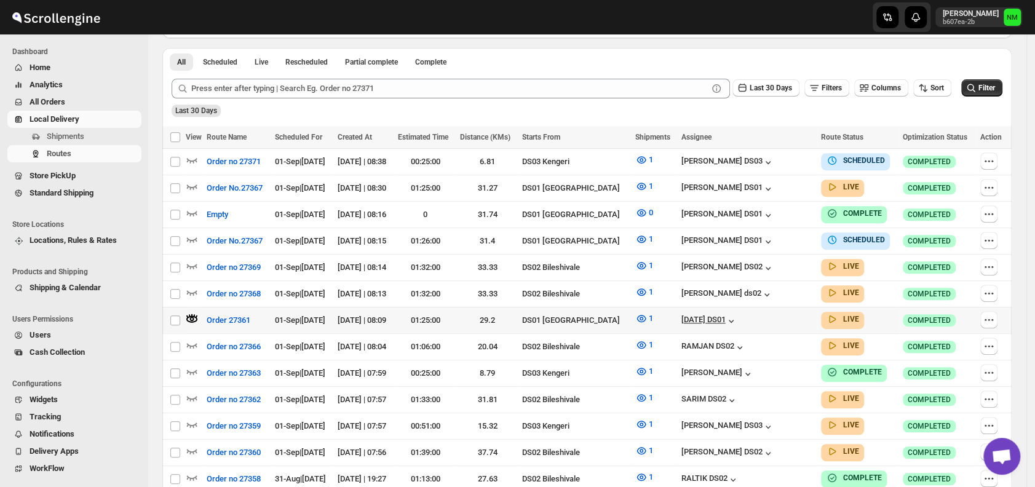
scroll to position [0, 0]
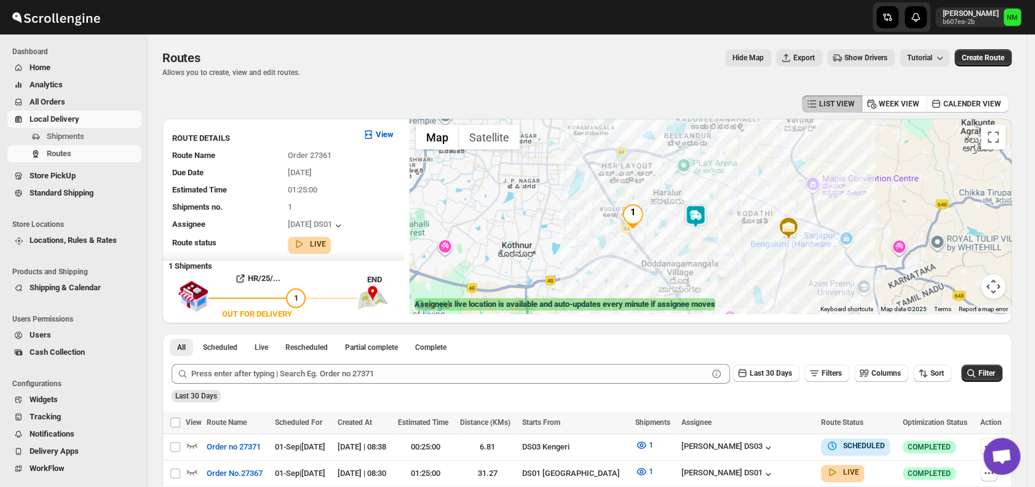
click at [696, 212] on img at bounding box center [695, 216] width 25 height 25
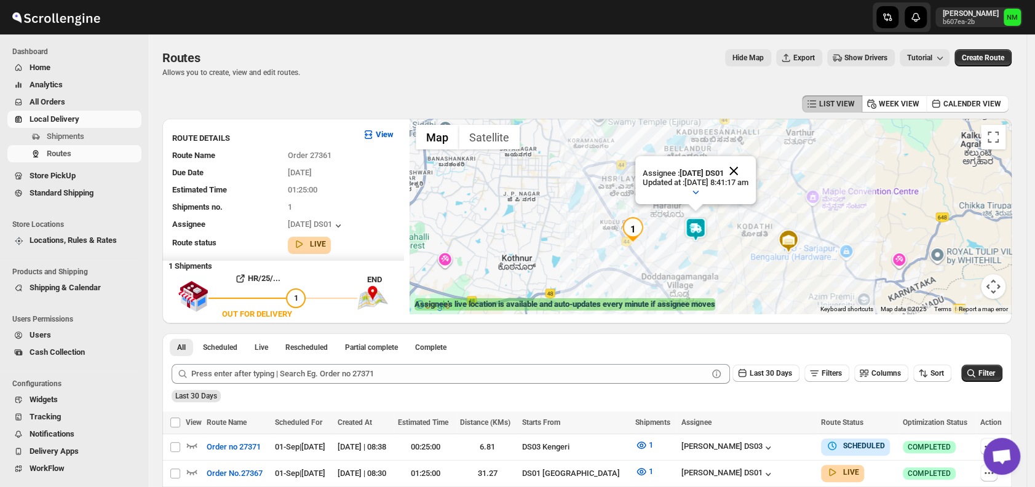
click at [749, 167] on button "Close" at bounding box center [734, 171] width 30 height 30
